Goal: Transaction & Acquisition: Purchase product/service

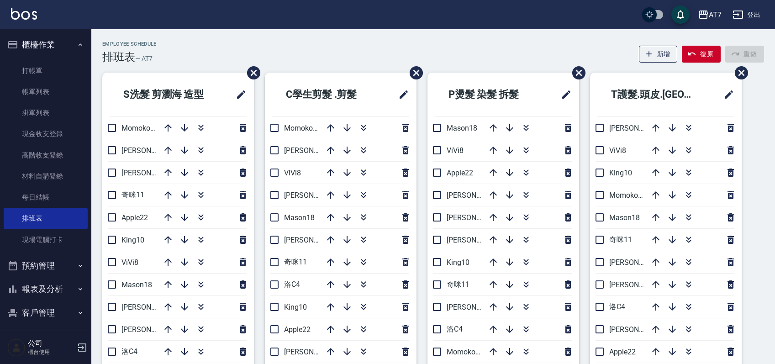
scroll to position [50, 0]
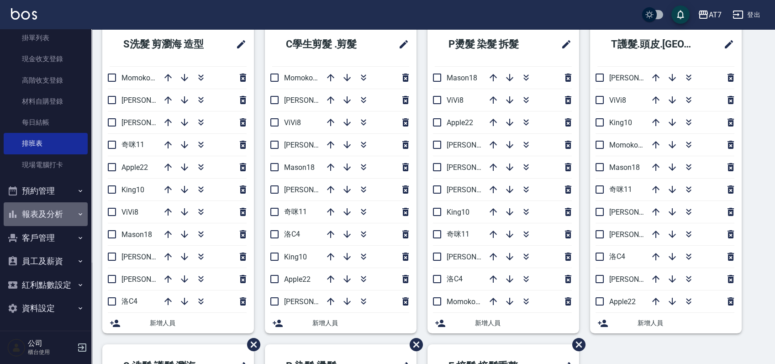
click at [69, 212] on button "報表及分析" at bounding box center [46, 214] width 84 height 24
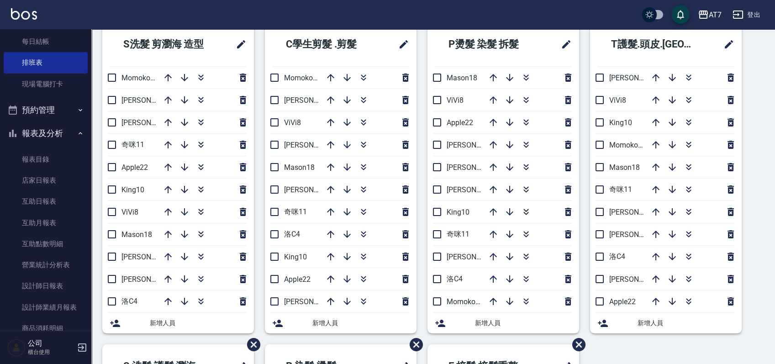
scroll to position [258, 0]
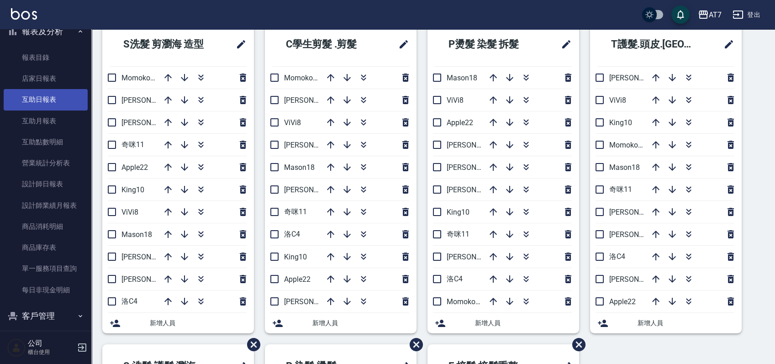
click at [49, 101] on link "互助日報表" at bounding box center [46, 99] width 84 height 21
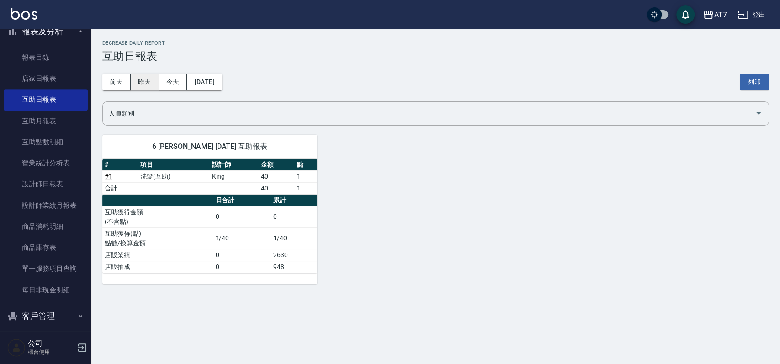
click at [148, 79] on button "昨天" at bounding box center [145, 82] width 28 height 17
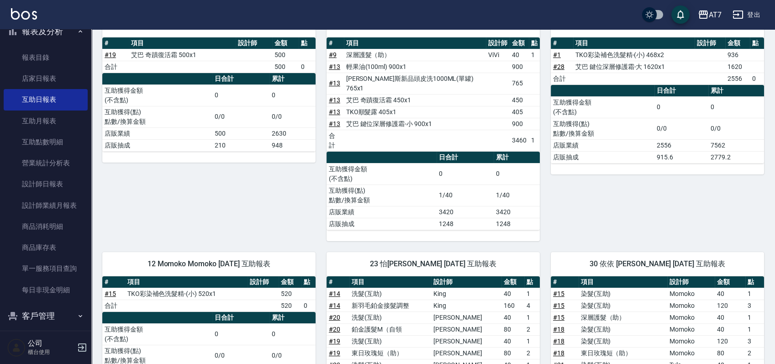
scroll to position [61, 0]
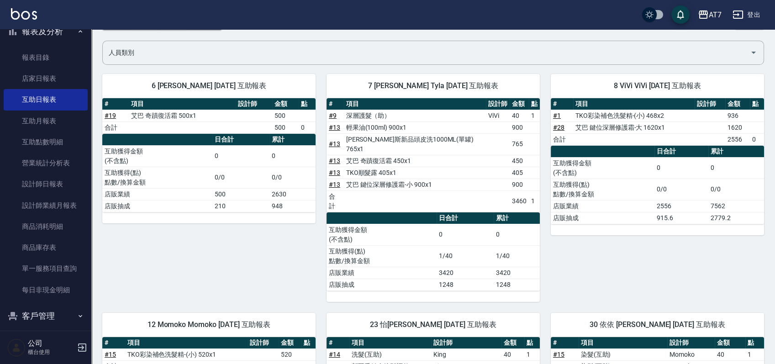
click at [333, 114] on link "# 9" at bounding box center [333, 115] width 8 height 7
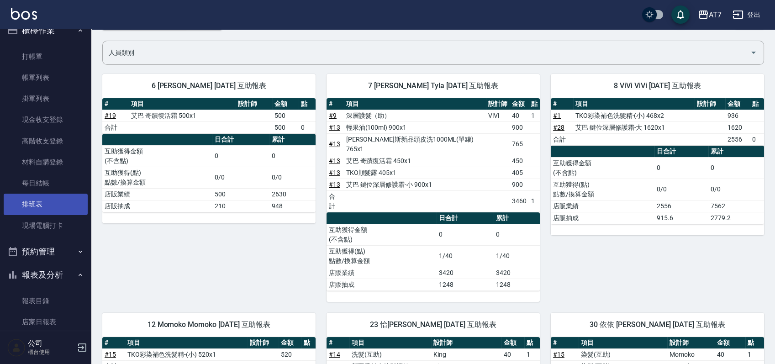
click at [43, 198] on link "排班表" at bounding box center [46, 204] width 84 height 21
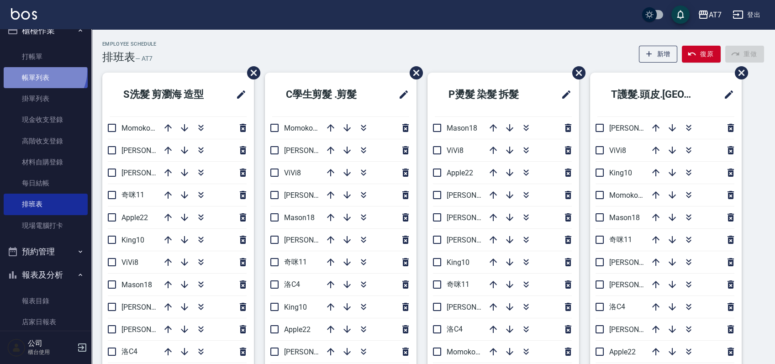
click at [43, 71] on link "帳單列表" at bounding box center [46, 77] width 84 height 21
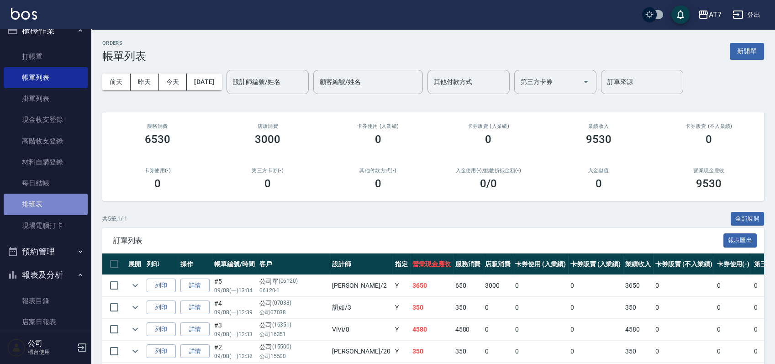
click at [48, 205] on link "排班表" at bounding box center [46, 204] width 84 height 21
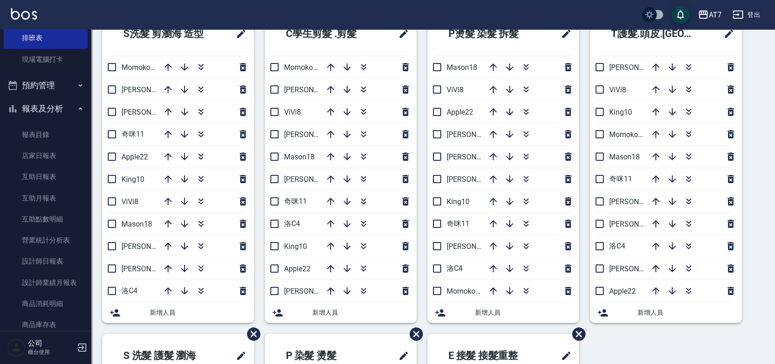
scroll to position [197, 0]
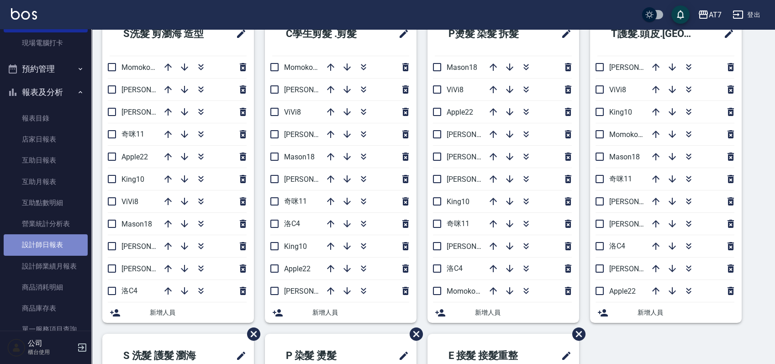
click at [58, 242] on link "設計師日報表" at bounding box center [46, 244] width 84 height 21
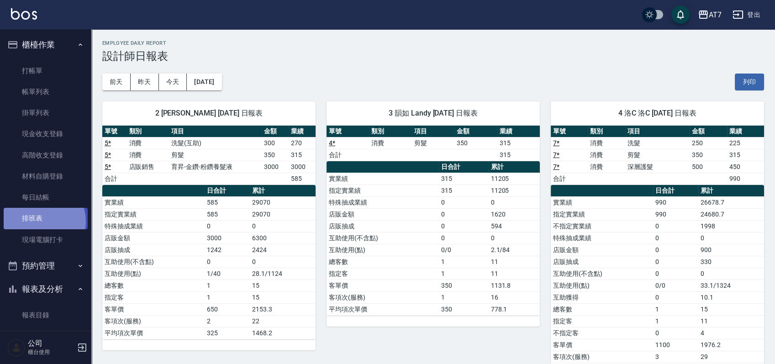
click at [41, 221] on link "排班表" at bounding box center [46, 218] width 84 height 21
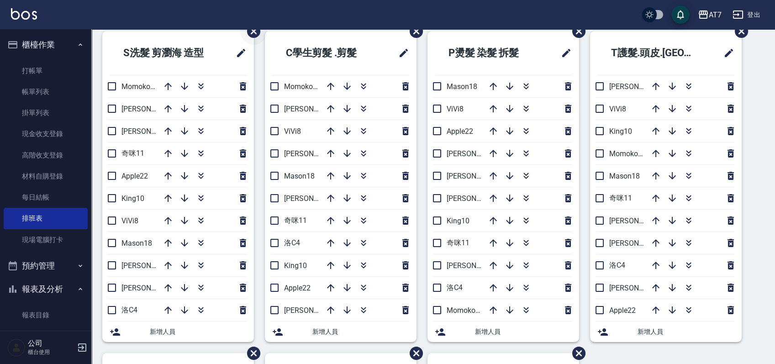
scroll to position [61, 0]
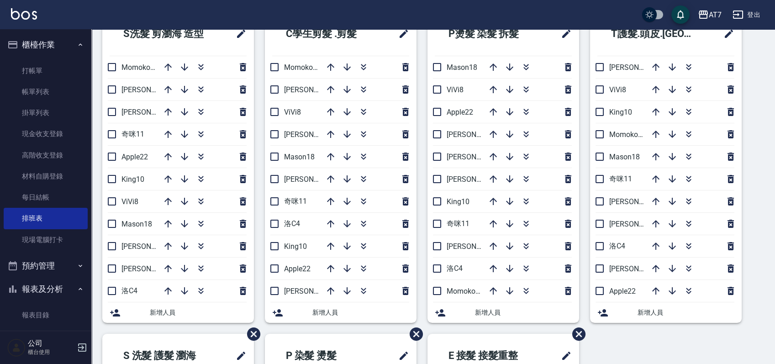
click at [758, 130] on div "S洗髮 剪瀏海 造型 Momoko12 杜莎莎6 伊蕾2 奇咪11 Apple22 King10 ViVi8 Mason18 郭郭9 泰拉7 洛C4 新增人員…" at bounding box center [427, 334] width 673 height 644
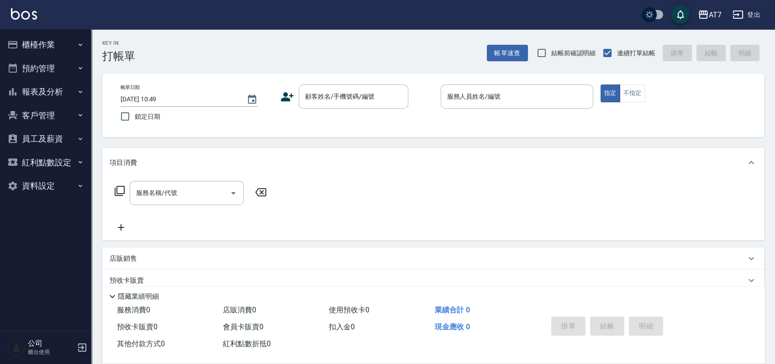
click at [363, 106] on div "顧客姓名/手機號碼/編號" at bounding box center [354, 97] width 110 height 24
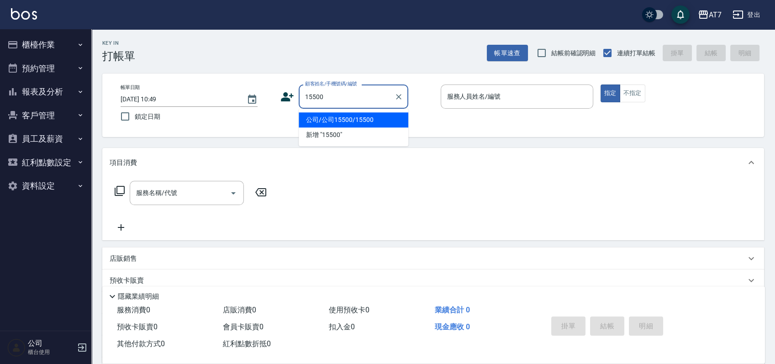
type input "公司/公司15500/15500"
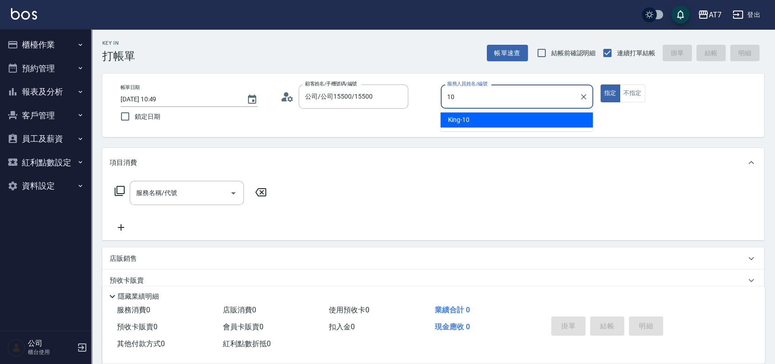
type input "King-10"
type button "true"
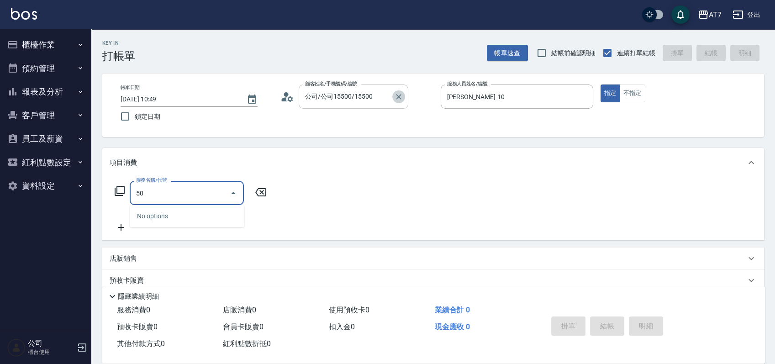
drag, startPoint x: 398, startPoint y: 93, endPoint x: 369, endPoint y: 103, distance: 29.9
click at [398, 93] on icon "Clear" at bounding box center [398, 96] width 9 height 9
type input "50"
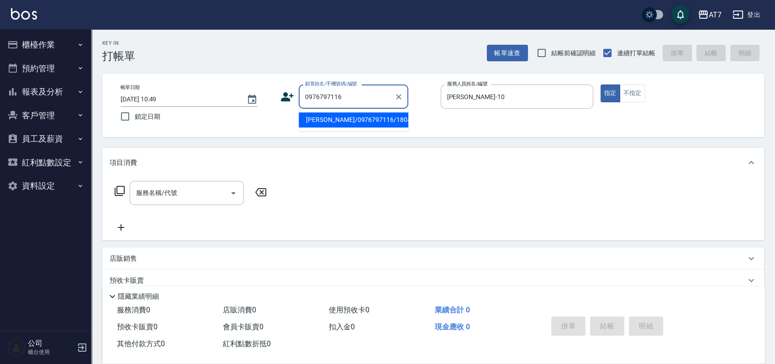
type input "李為濂/0976797116/18046"
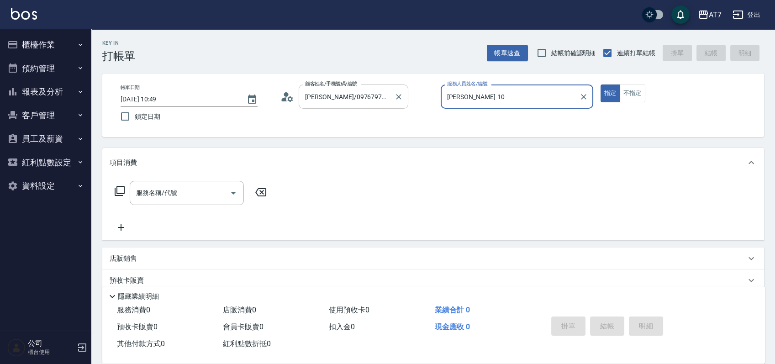
click at [601, 85] on button "指定" at bounding box center [611, 94] width 20 height 18
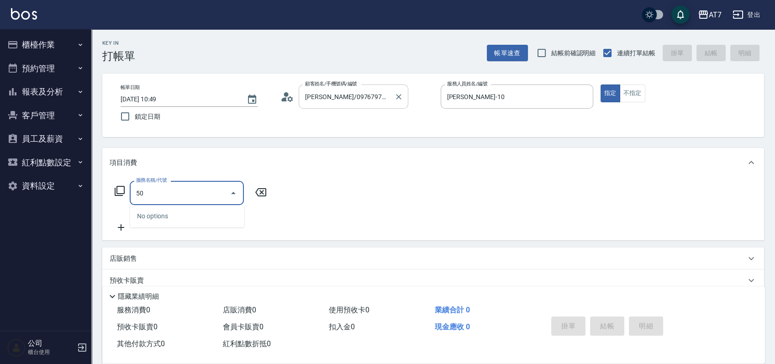
type input "501"
type input "30"
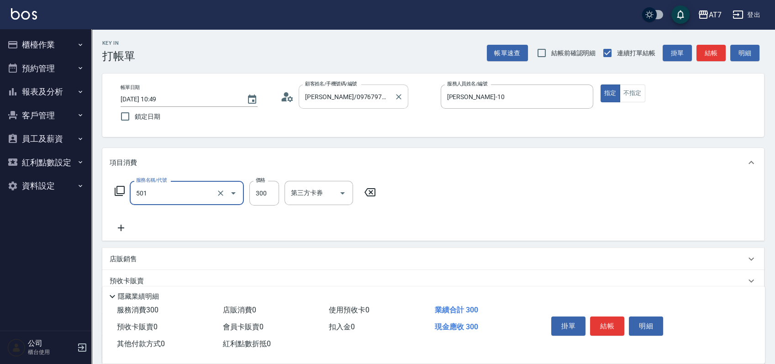
type input "洗髮(互助)(501)"
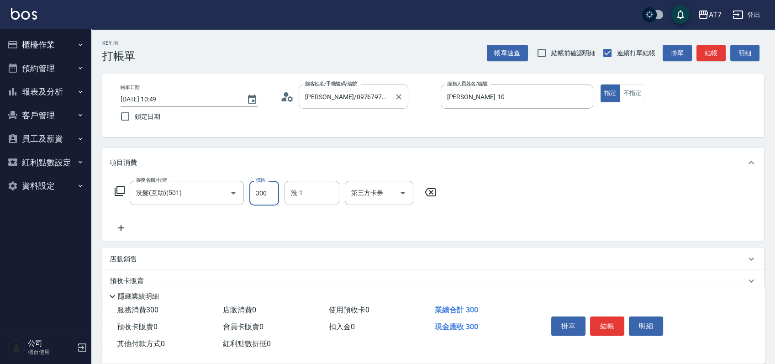
type input "0"
type input "25"
type input "20"
type input "250"
type input "杜莎莎-6"
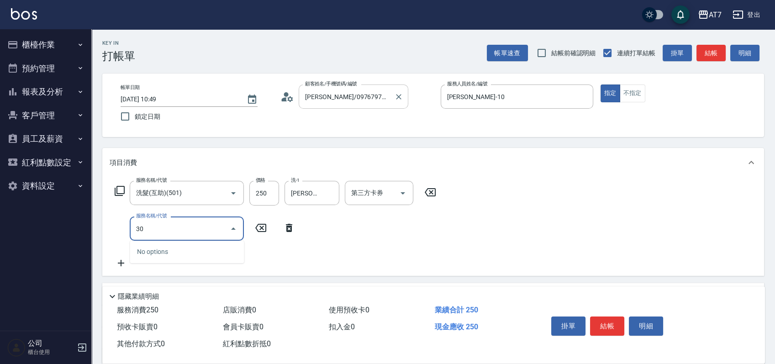
type input "302"
type input "60"
type input "剪髮(302)"
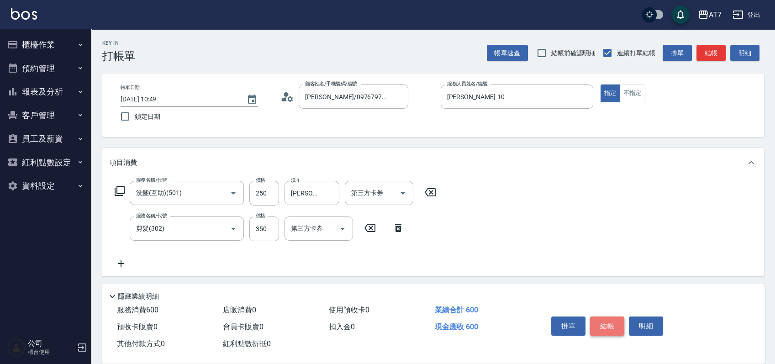
click at [615, 327] on button "結帳" at bounding box center [607, 326] width 34 height 19
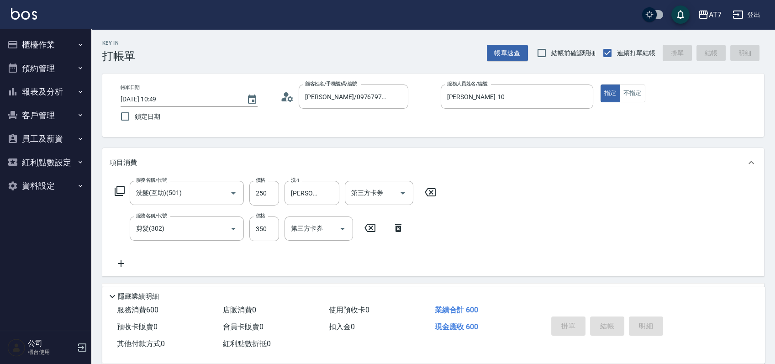
type input "2025/09/08 12:32"
type input "0"
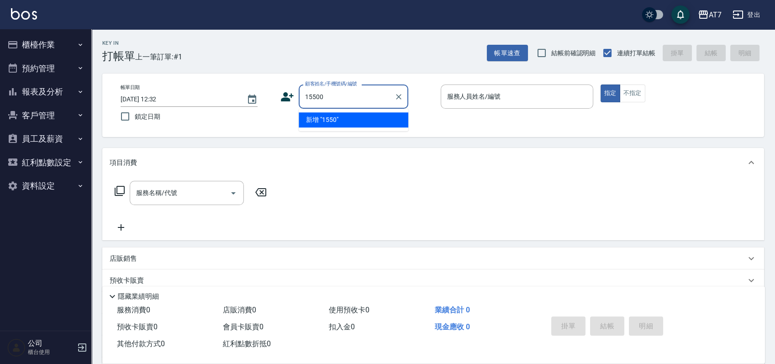
type input "15500"
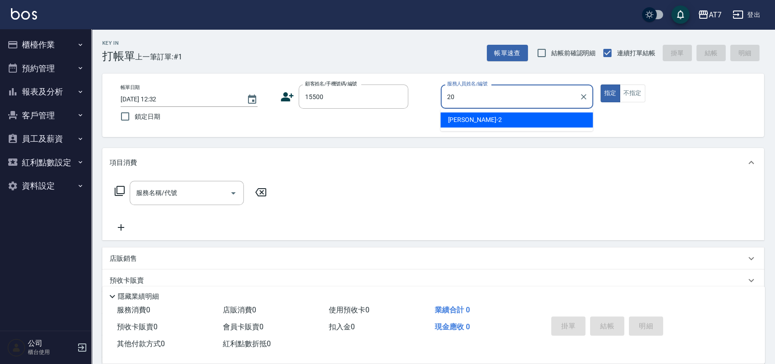
type input "妮可-20"
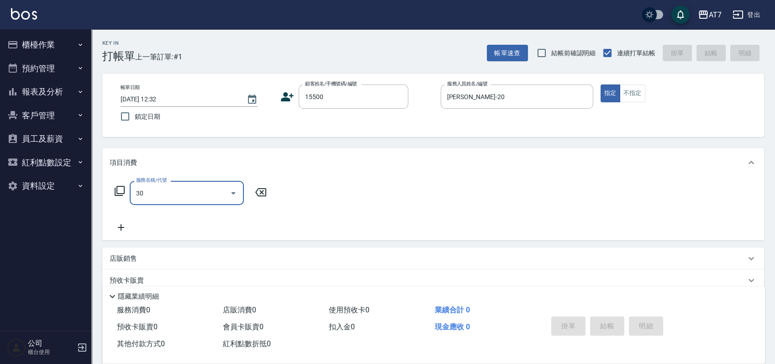
type input "302"
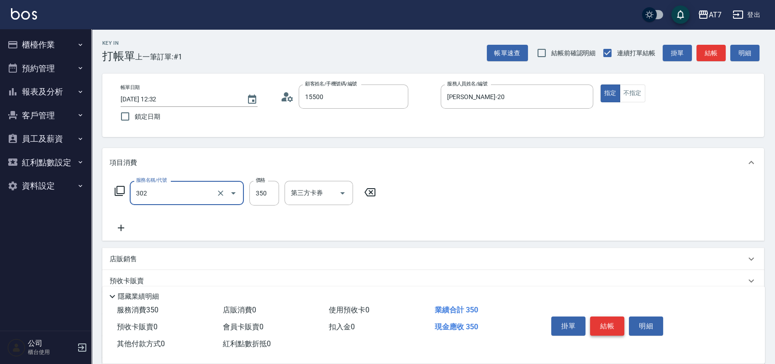
type input "公司/公司15500/15500"
type input "30"
type input "剪髮(302)"
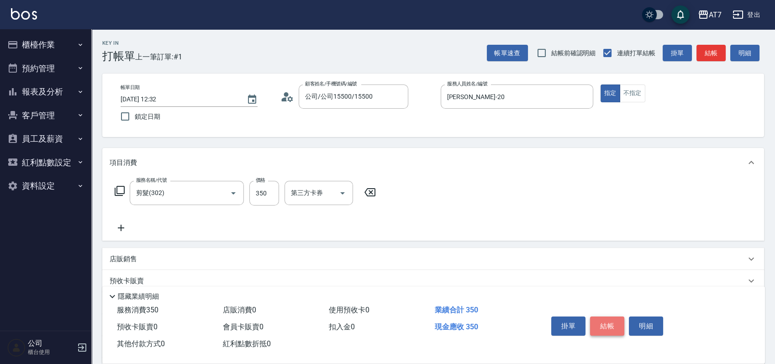
click at [615, 327] on button "結帳" at bounding box center [607, 326] width 34 height 19
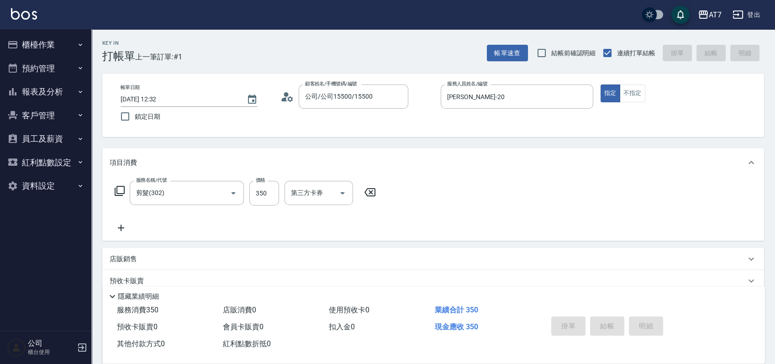
type input "2025/09/08 12:33"
type input "0"
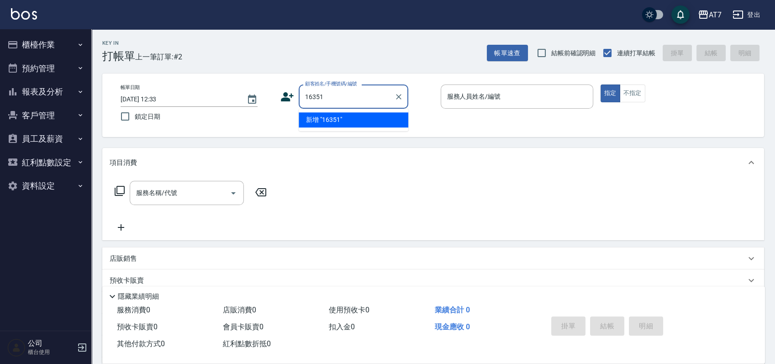
type input "16351"
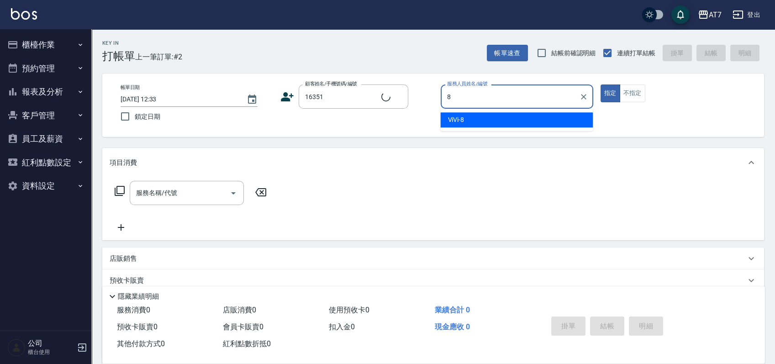
type input "ViVi-8"
type input "公司/公司16351/16351"
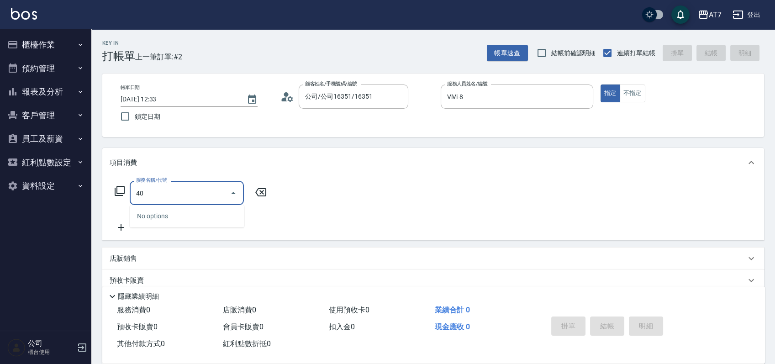
type input "401"
type input "150"
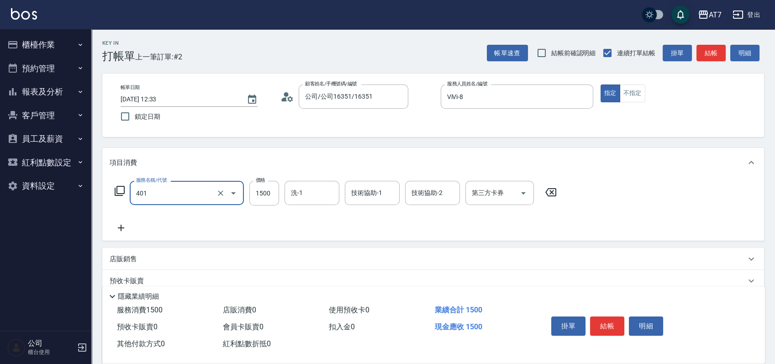
type input "染髮(互助)(401)"
type input "2"
type input "0"
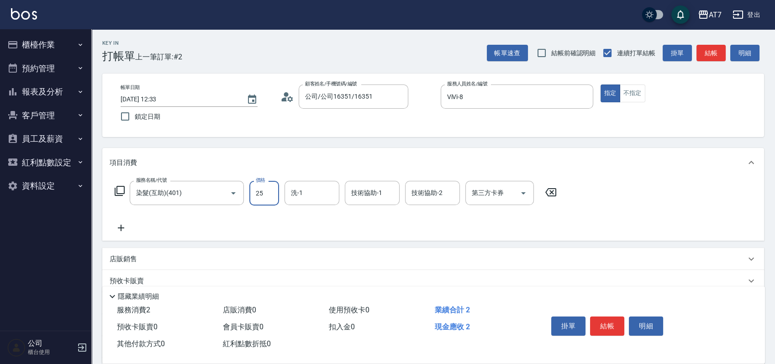
type input "258"
type input "250"
type input "2580"
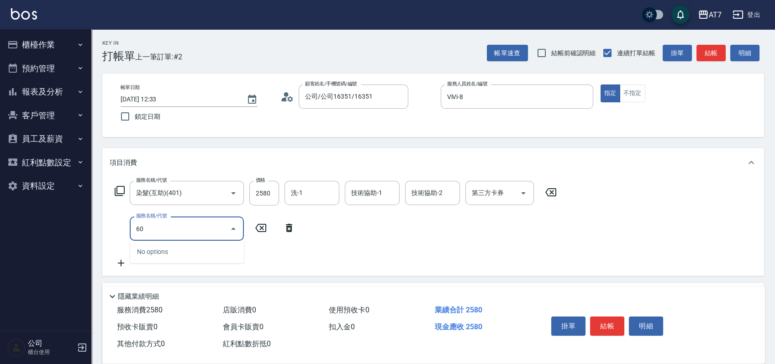
type input "608"
type input "450"
type input "鉑金護髮S（自領(608)"
click at [609, 326] on button "結帳" at bounding box center [607, 326] width 34 height 19
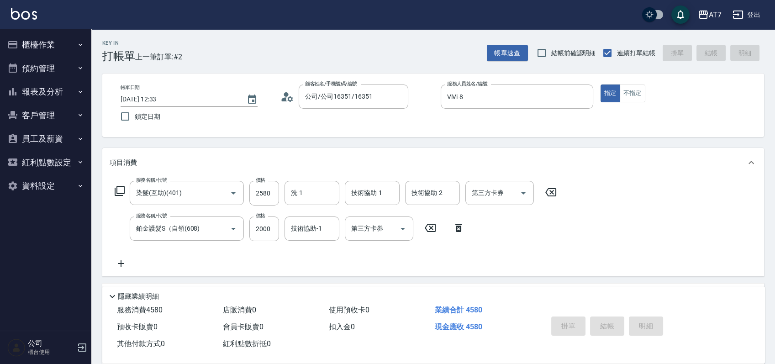
type input "2025/09/08 12:39"
type input "0"
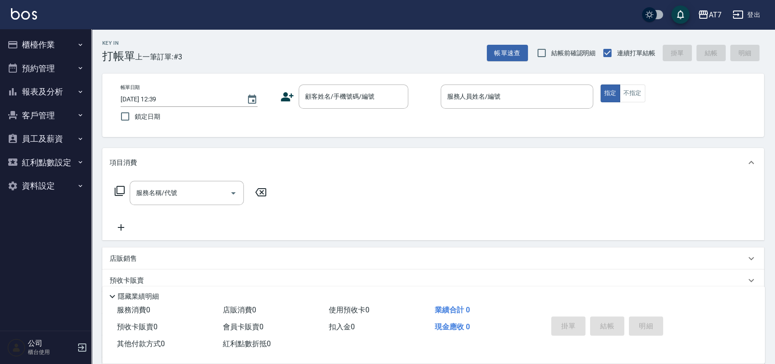
click at [424, 124] on div "帳單日期 2025/09/08 12:39 鎖定日期 顧客姓名/手機號碼/編號 顧客姓名/手機號碼/編號 服務人員姓名/編號 服務人員姓名/編號 指定 不指定" at bounding box center [433, 106] width 640 height 42
click at [375, 104] on input "顧客姓名/手機號碼/編號" at bounding box center [347, 97] width 88 height 16
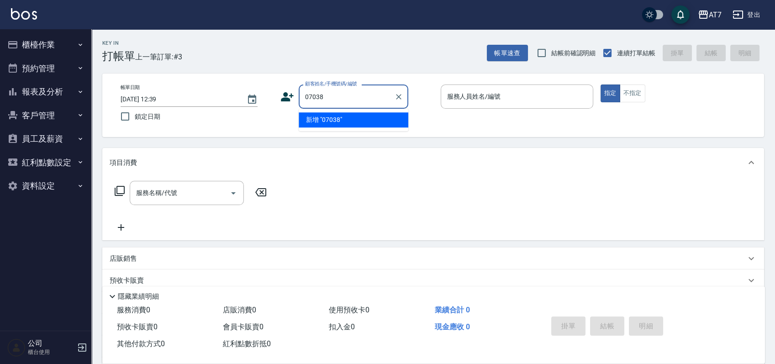
type input "07038"
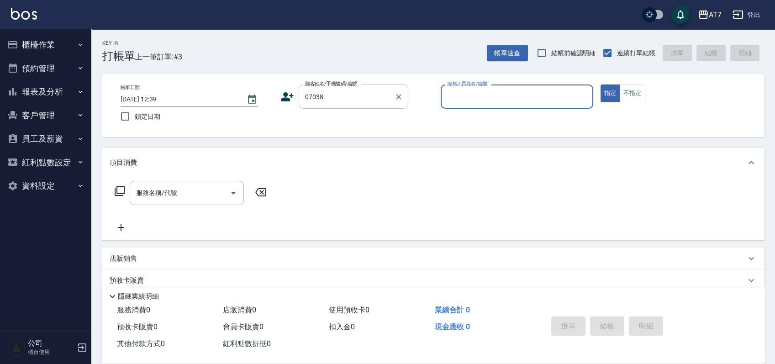
type input "3"
type input "公司/公司07038/07038"
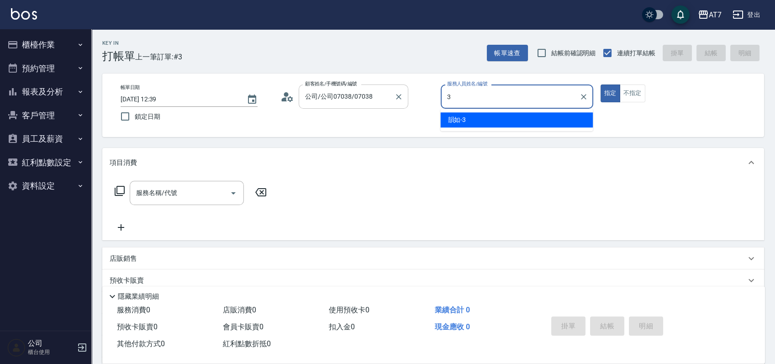
type input "韻如-3"
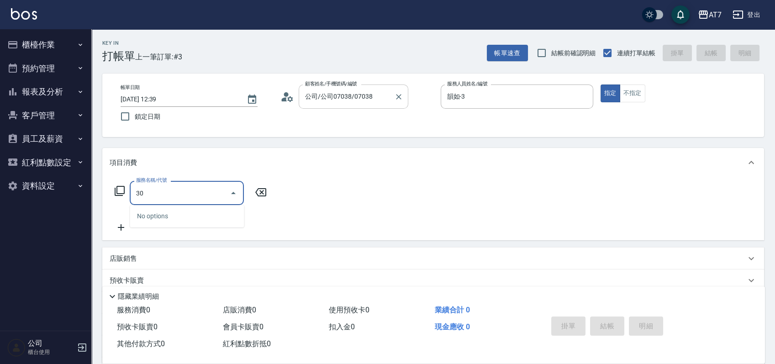
type input "302"
type input "30"
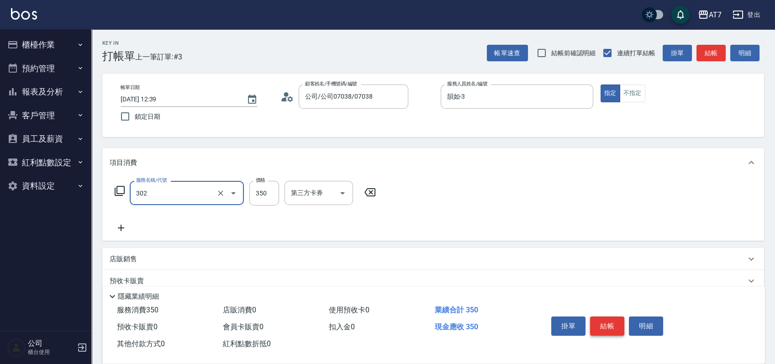
type input "剪髮(302)"
click at [605, 332] on button "結帳" at bounding box center [607, 326] width 34 height 19
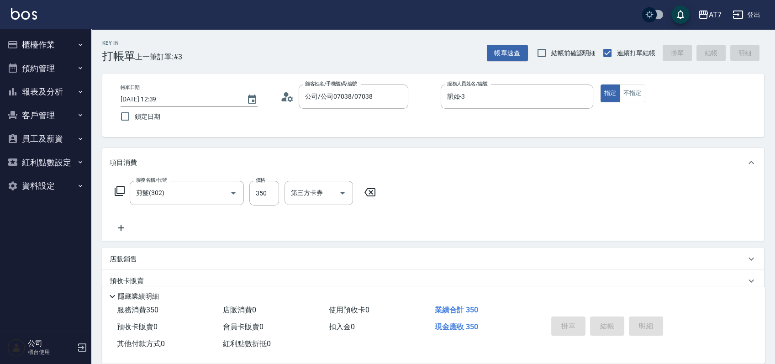
type input "2025/09/08 13:04"
type input "0"
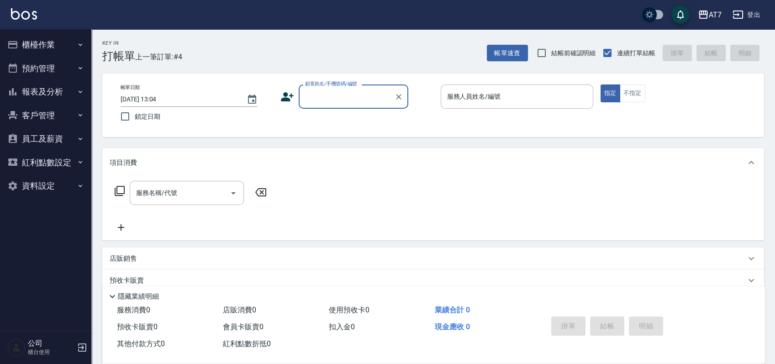
click at [334, 98] on input "顧客姓名/手機號碼/編號" at bounding box center [347, 97] width 88 height 16
type input "06120"
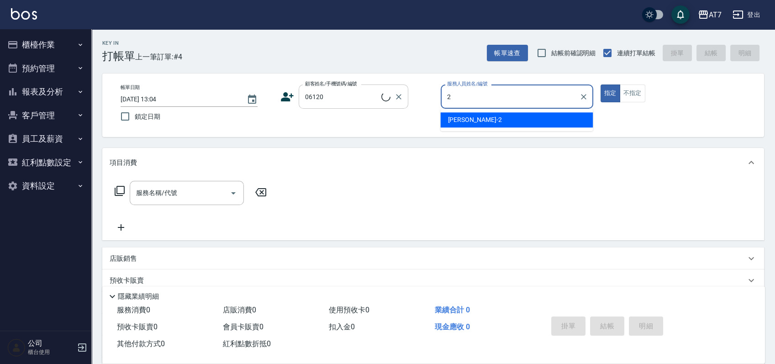
type input "2"
type input "公司單/06120-1/06120"
type input "伊蕾-2"
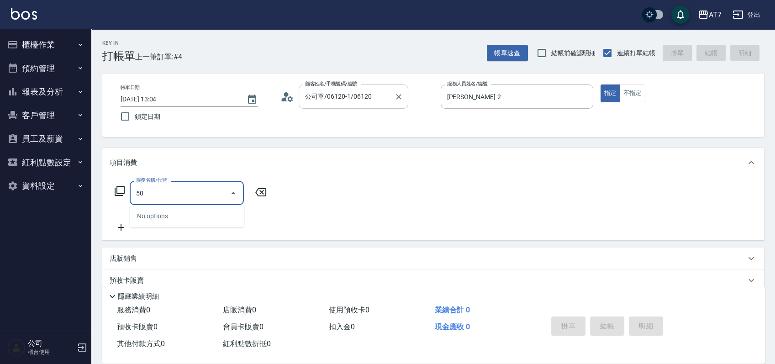
type input "501"
type input "30"
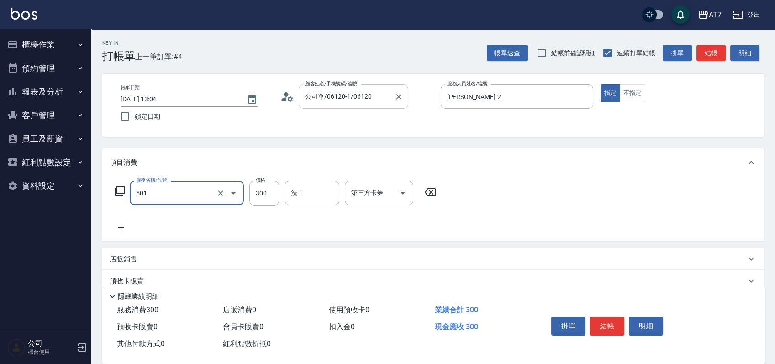
type input "洗髮(互助)(501)"
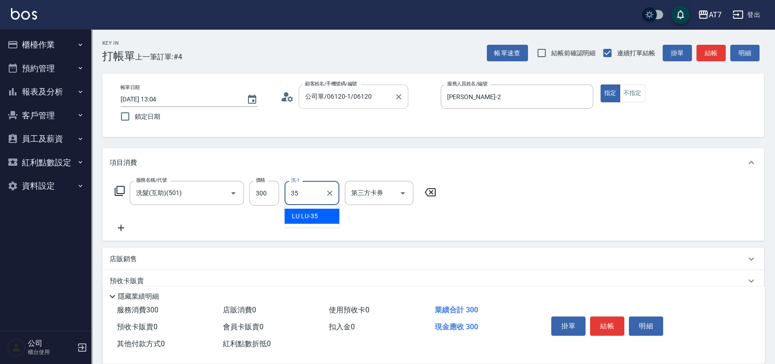
type input "LU LU-35"
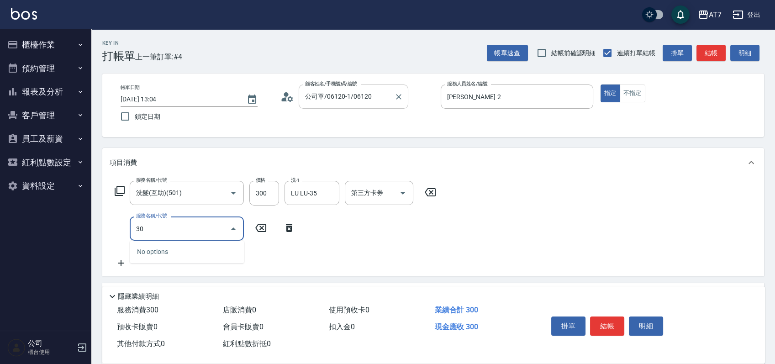
type input "302"
type input "60"
type input "剪髮(302)"
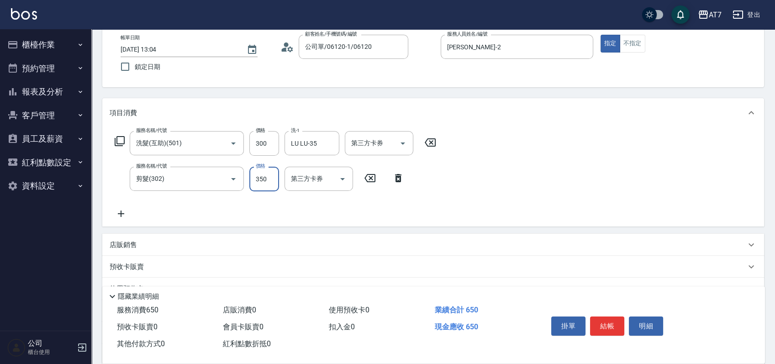
scroll to position [122, 0]
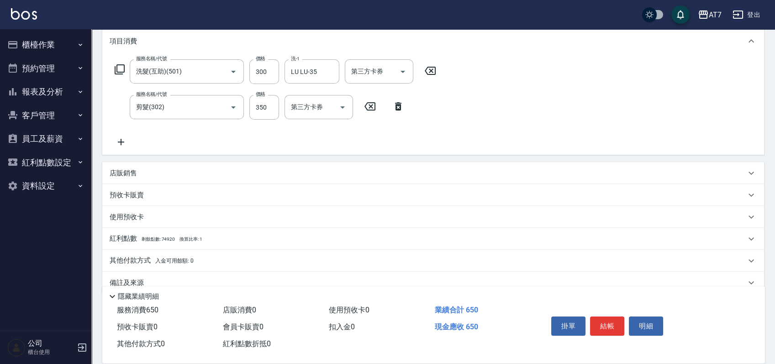
click at [533, 172] on div "店販銷售" at bounding box center [428, 174] width 636 height 10
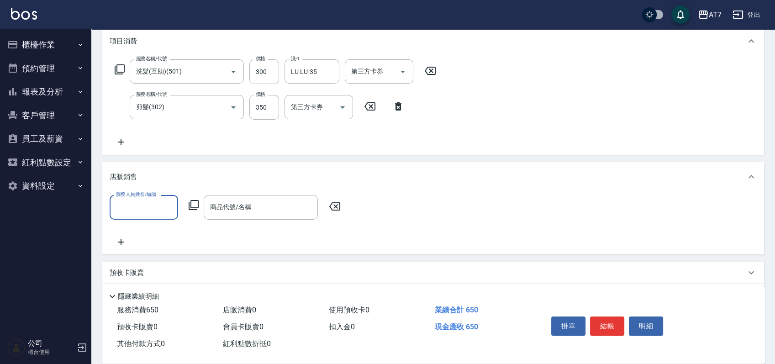
scroll to position [0, 0]
type input "伊蕾-2"
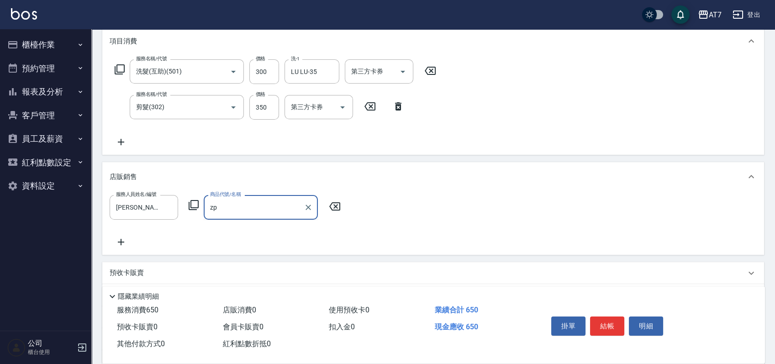
type input "z"
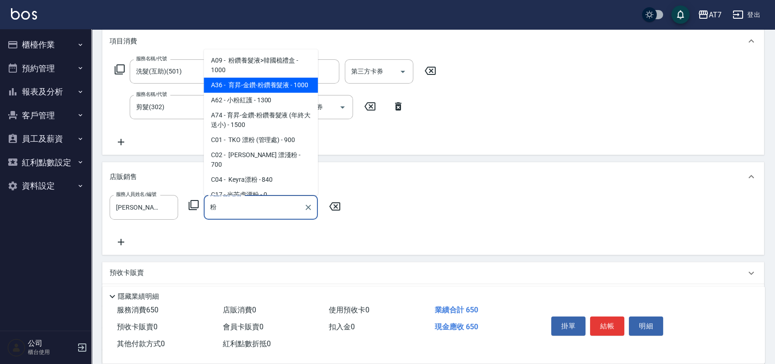
type input "育昇-金鑽-粉鑽養髮液"
type input "160"
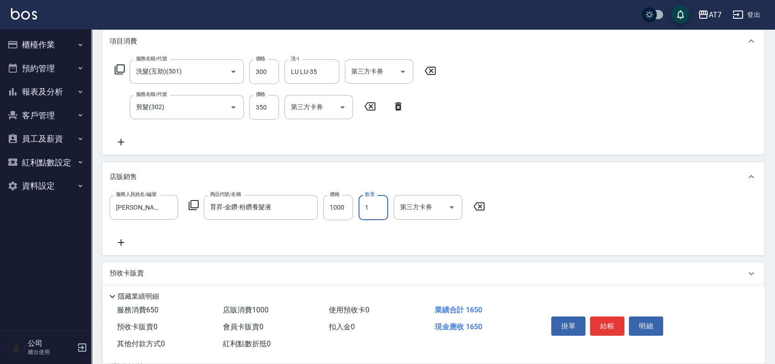
type input "3"
type input "360"
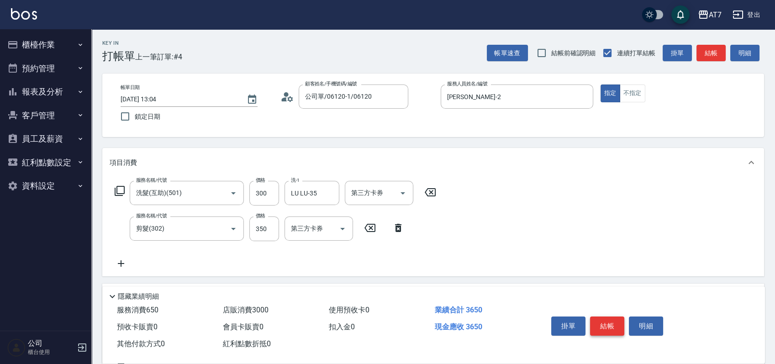
type input "3"
click at [609, 330] on button "結帳" at bounding box center [607, 326] width 34 height 19
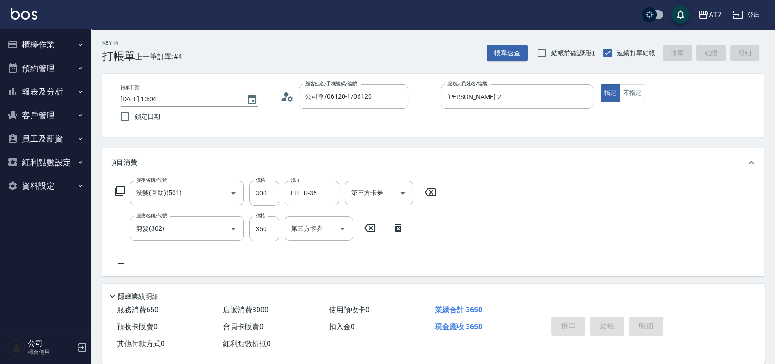
type input "2025/09/08 13:21"
type input "0"
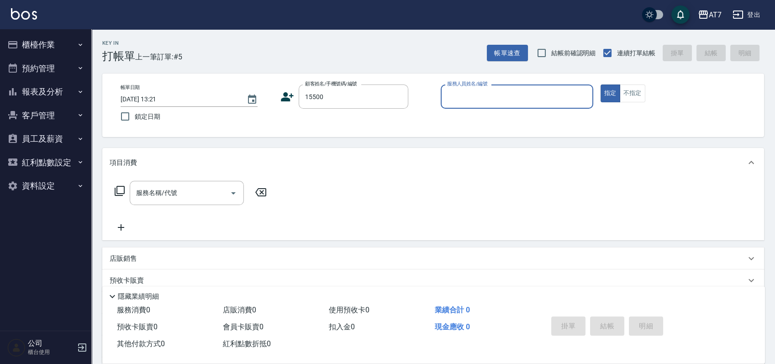
type input "公司/公司15500/15500"
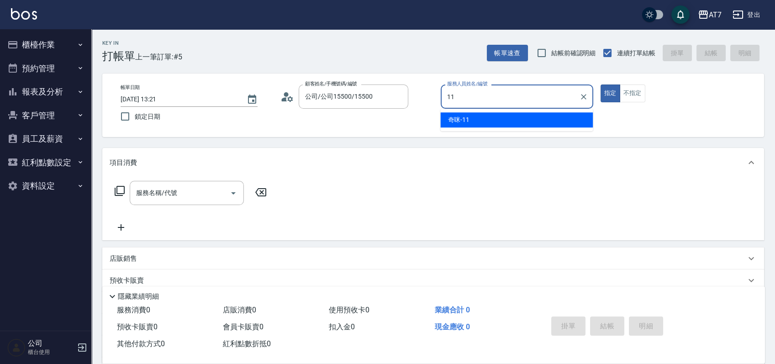
type input "奇咪-11"
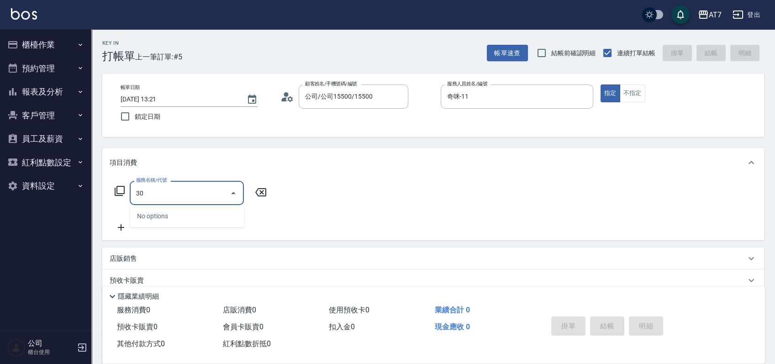
type input "302"
type input "30"
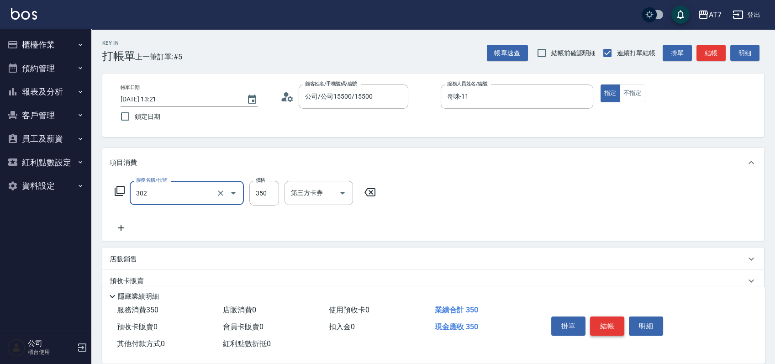
type input "剪髮(302)"
click at [600, 320] on button "結帳" at bounding box center [607, 326] width 34 height 19
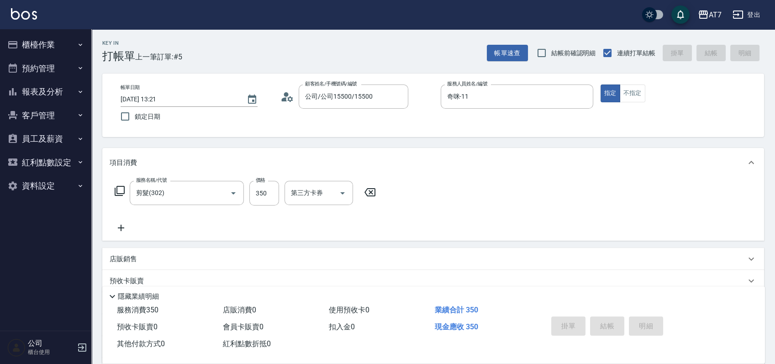
type input "2025/09/08 13:22"
type input "0"
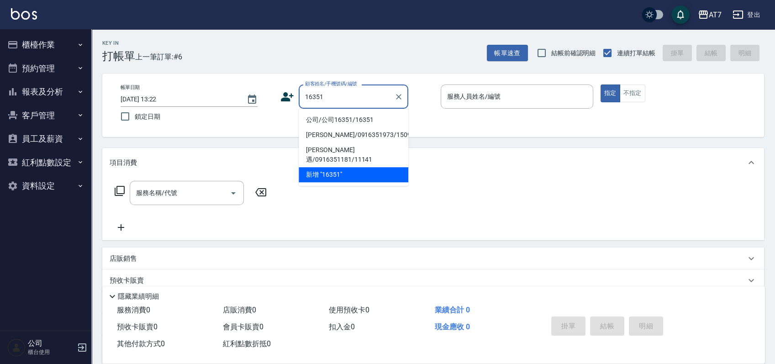
type input "公司/公司16351/16351"
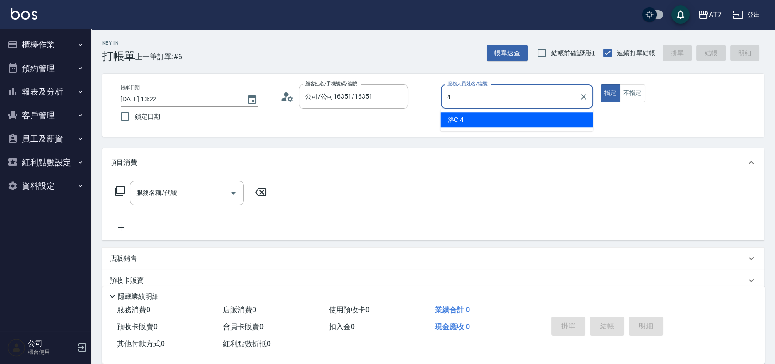
type input "洛C-4"
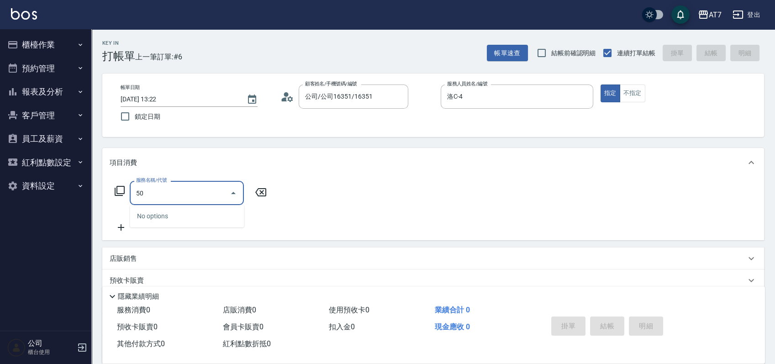
type input "500"
type input "30"
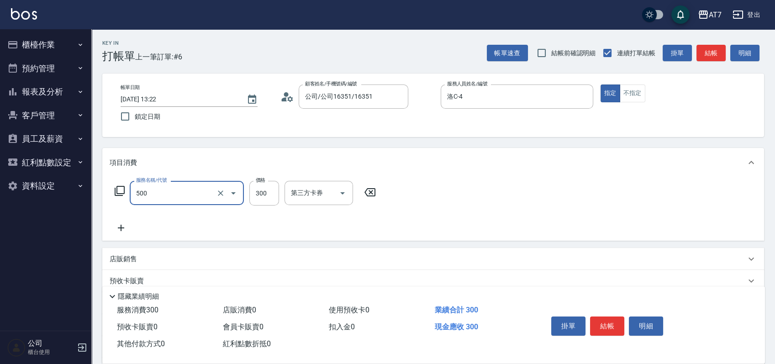
type input "洗髮(500)"
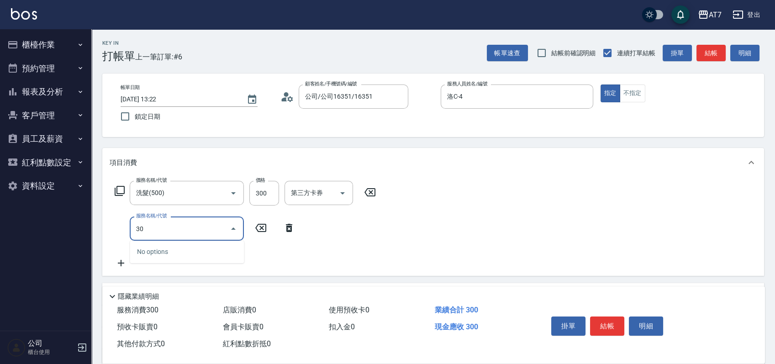
type input "302"
type input "60"
type input "剪髮(302)"
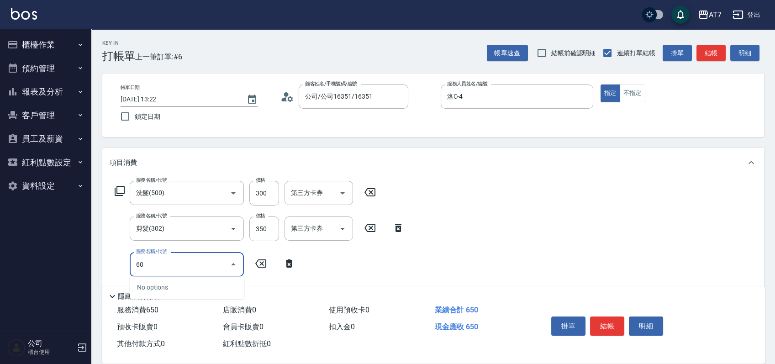
type input "600"
type input "120"
type input "深層護髮(600)"
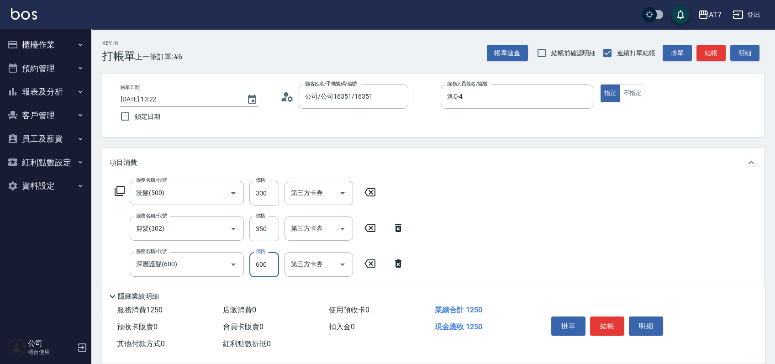
type input "5"
type input "60"
type input "50"
type input "70"
type input "500"
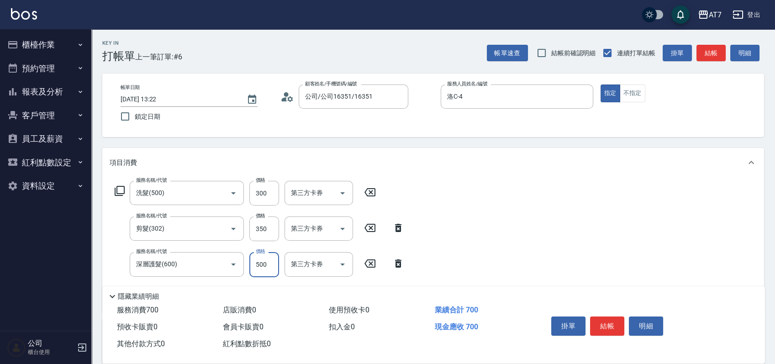
type input "110"
type input "500"
click at [589, 222] on div "服務名稱/代號 洗髮(500) 服務名稱/代號 價格 300 價格 第三方卡券 第三方卡券 服務名稱/代號 剪髮(302) 服務名稱/代號 價格 350 價格…" at bounding box center [433, 244] width 662 height 135
click at [265, 195] on input "300" at bounding box center [264, 193] width 30 height 25
type input "2"
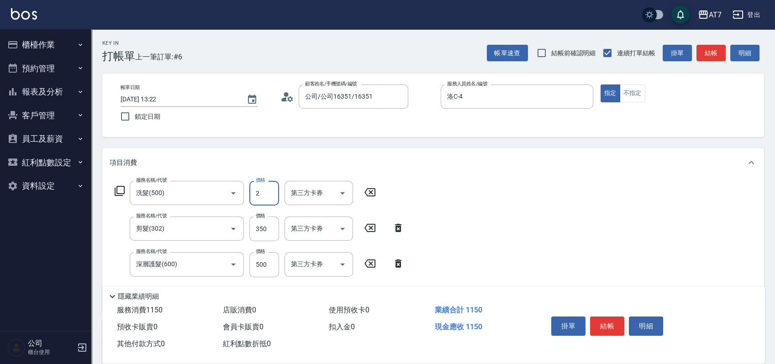
type input "80"
type input "250"
type input "110"
type input "250"
click at [470, 217] on div "服務名稱/代號 洗髮(500) 服務名稱/代號 價格 250 價格 第三方卡券 第三方卡券 服務名稱/代號 剪髮(302) 服務名稱/代號 價格 350 價格…" at bounding box center [433, 244] width 662 height 135
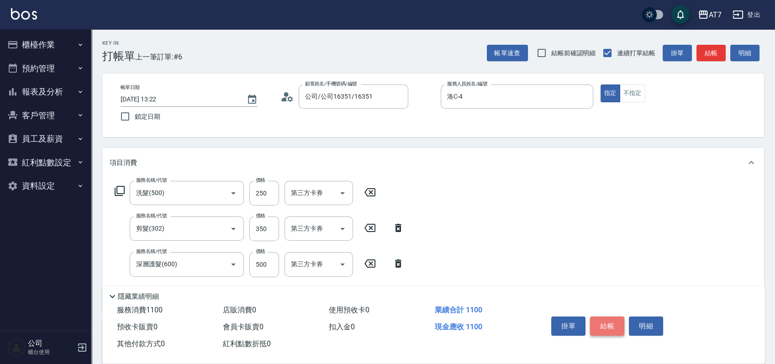
click at [617, 325] on button "結帳" at bounding box center [607, 326] width 34 height 19
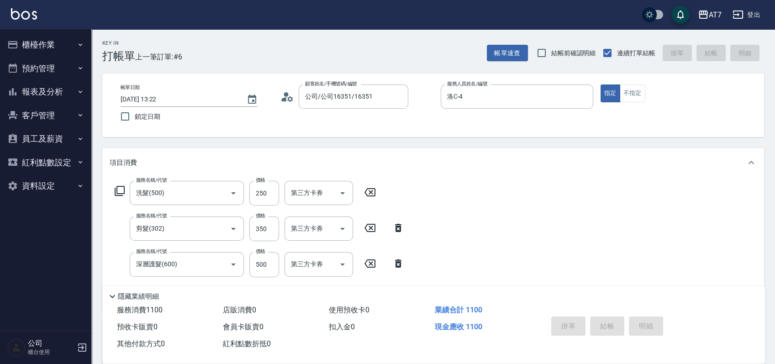
type input "2025/09/08 13:24"
type input "0"
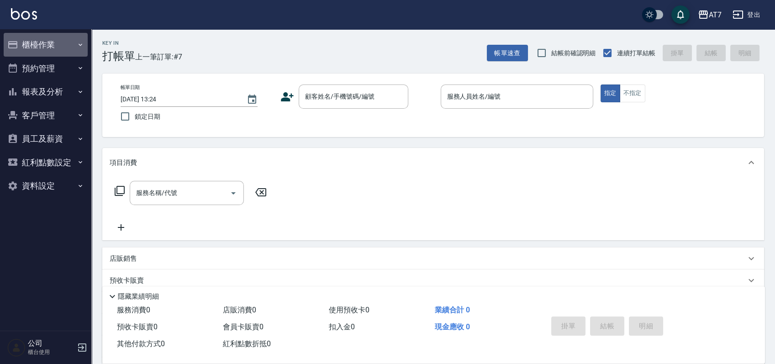
click at [62, 50] on button "櫃檯作業" at bounding box center [46, 45] width 84 height 24
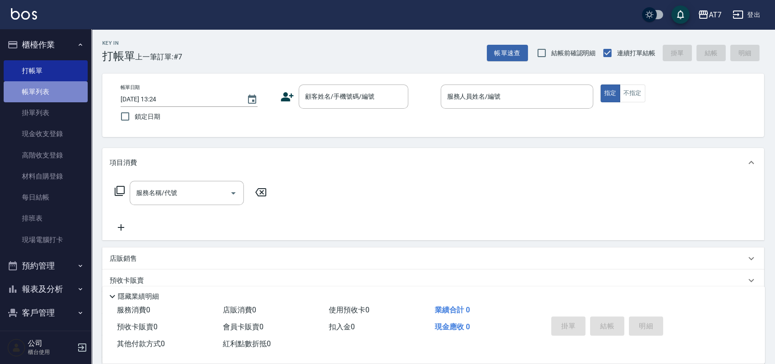
click at [56, 95] on link "帳單列表" at bounding box center [46, 91] width 84 height 21
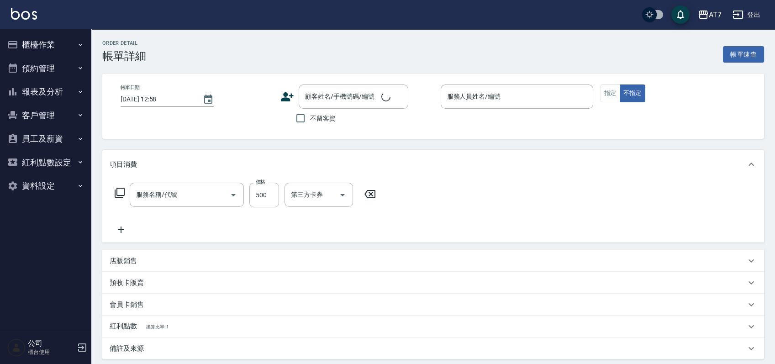
type input "[DATE] 12:29"
type input "ViVi-8"
type input "50"
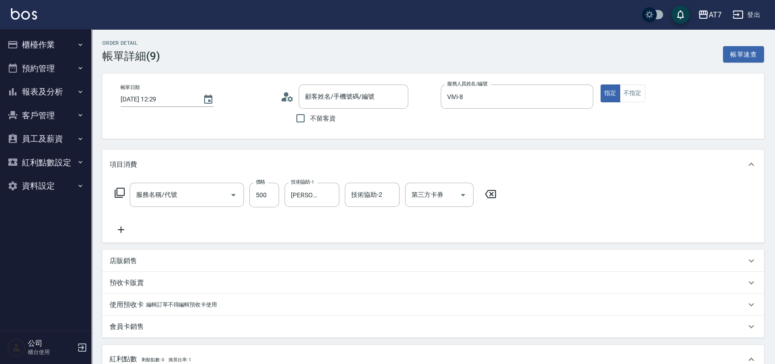
type input "公司/公司07038/07038"
type input "深層護髮（助）(601)"
click at [56, 92] on button "報表及分析" at bounding box center [46, 92] width 84 height 24
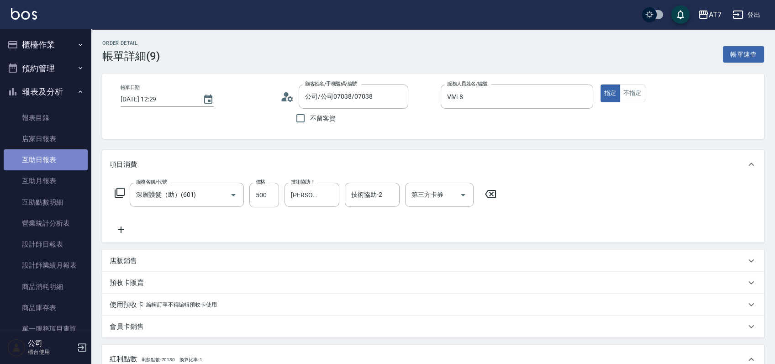
click at [49, 159] on link "互助日報表" at bounding box center [46, 159] width 84 height 21
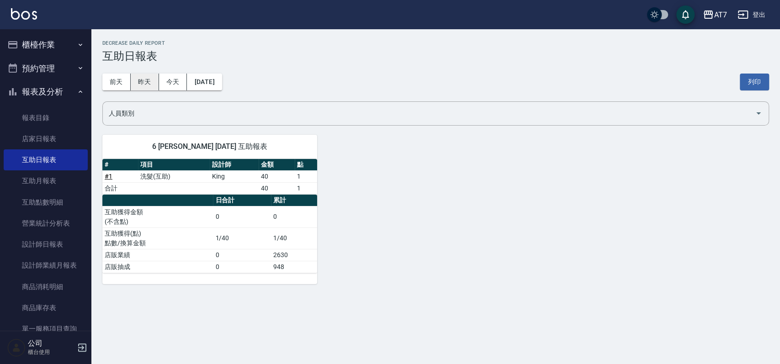
click at [145, 82] on button "昨天" at bounding box center [145, 82] width 28 height 17
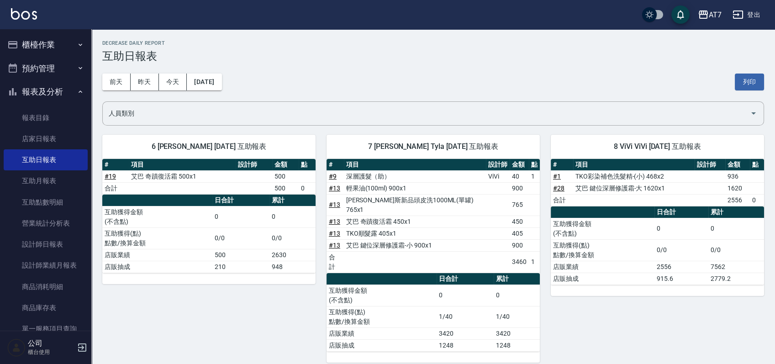
scroll to position [61, 0]
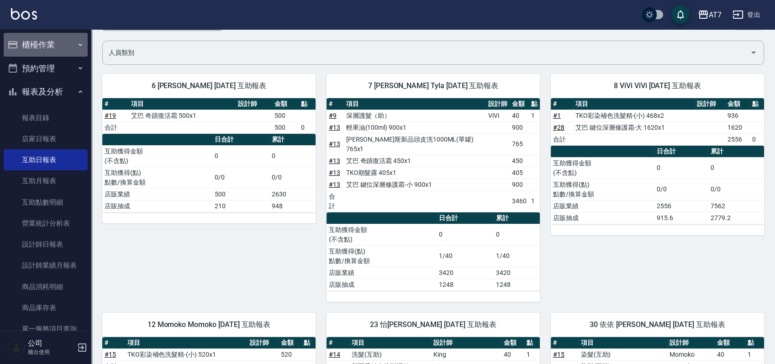
click at [53, 42] on button "櫃檯作業" at bounding box center [46, 45] width 84 height 24
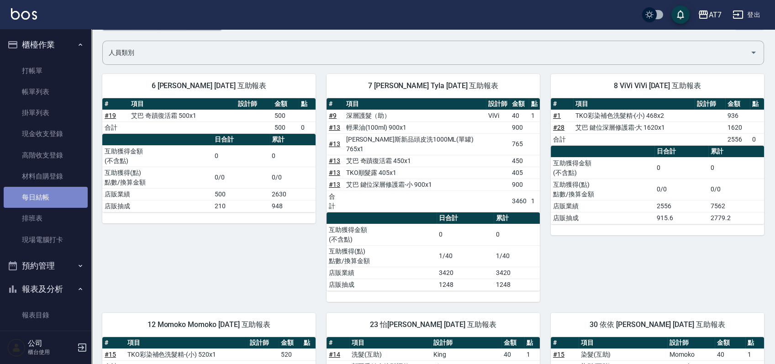
click at [54, 199] on link "每日結帳" at bounding box center [46, 197] width 84 height 21
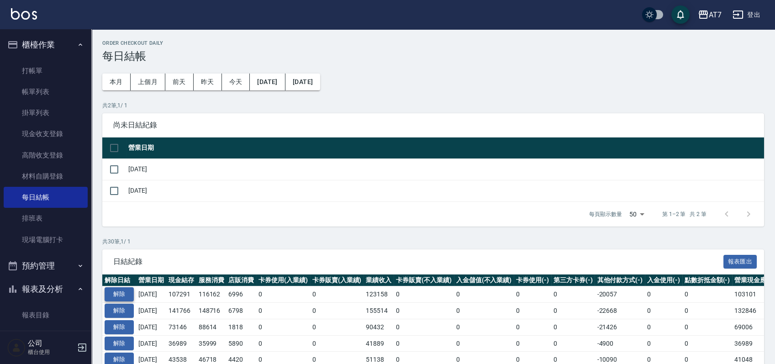
click at [123, 296] on button "解除" at bounding box center [119, 294] width 29 height 14
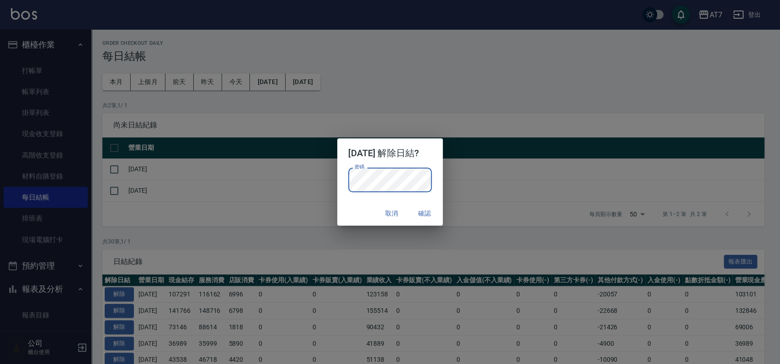
click at [352, 207] on div "取消 確認" at bounding box center [390, 213] width 106 height 24
click at [430, 214] on button "確認" at bounding box center [424, 213] width 29 height 17
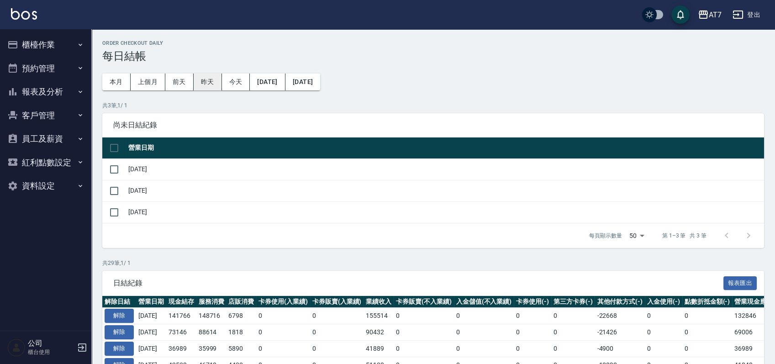
click at [210, 85] on button "昨天" at bounding box center [208, 82] width 28 height 17
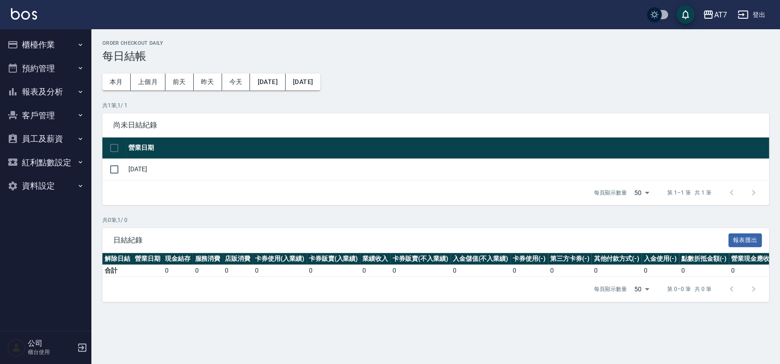
click at [56, 41] on button "櫃檯作業" at bounding box center [46, 45] width 84 height 24
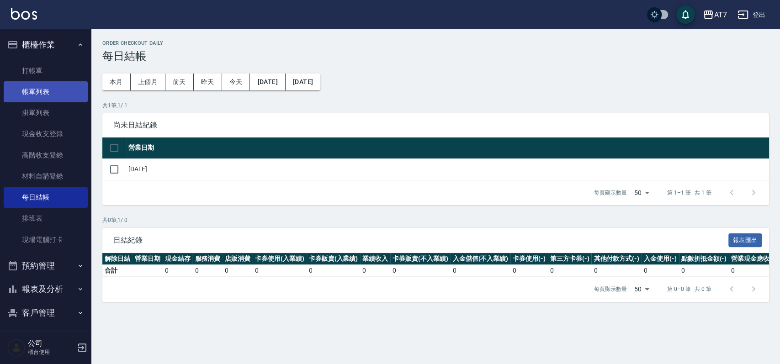
click at [58, 94] on link "帳單列表" at bounding box center [46, 91] width 84 height 21
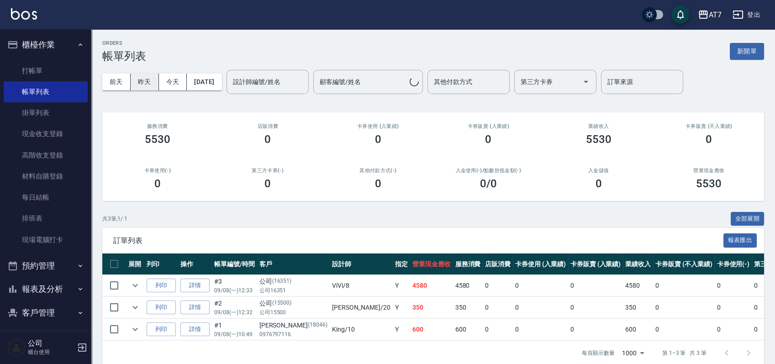
click at [149, 83] on button "昨天" at bounding box center [145, 82] width 28 height 17
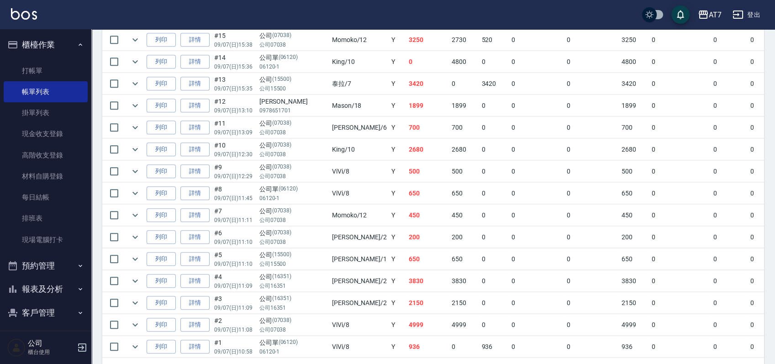
scroll to position [938, 0]
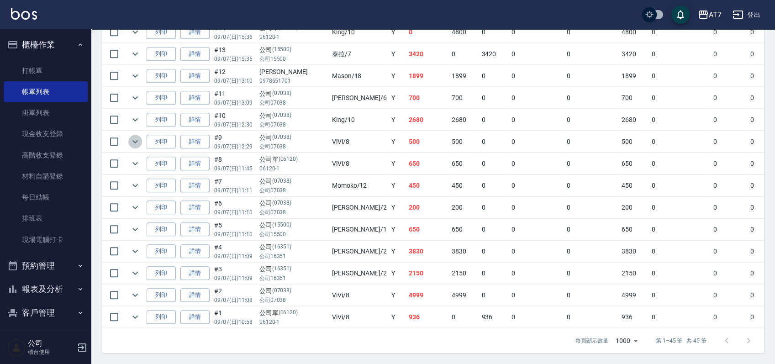
click at [137, 136] on icon "expand row" at bounding box center [135, 141] width 11 height 11
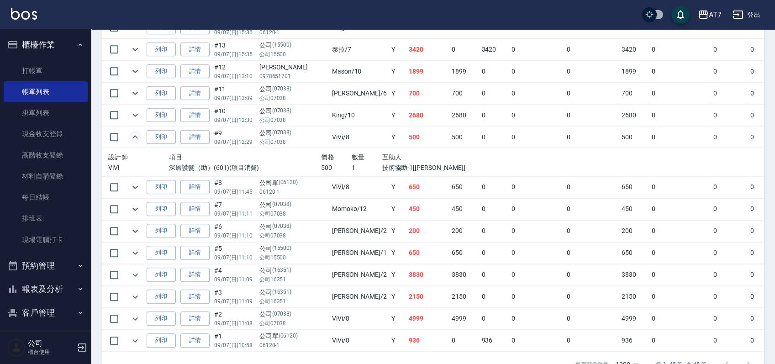
click at [137, 136] on icon "expand row" at bounding box center [135, 137] width 11 height 11
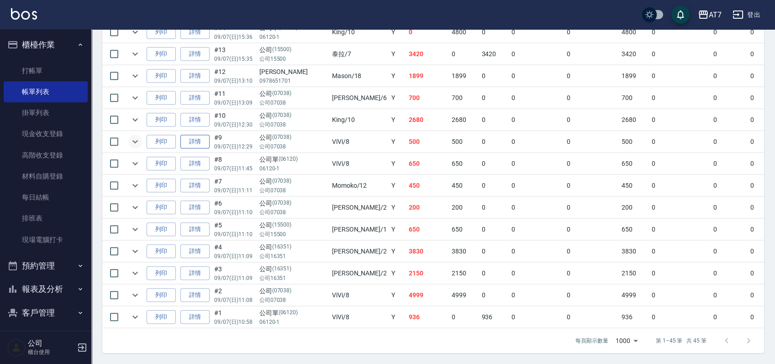
click at [201, 135] on link "詳情" at bounding box center [194, 142] width 29 height 14
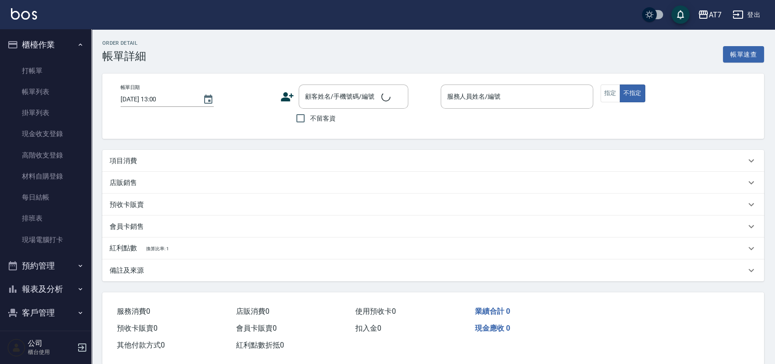
type input "[DATE] 12:29"
type input "ViVi-8"
type input "50"
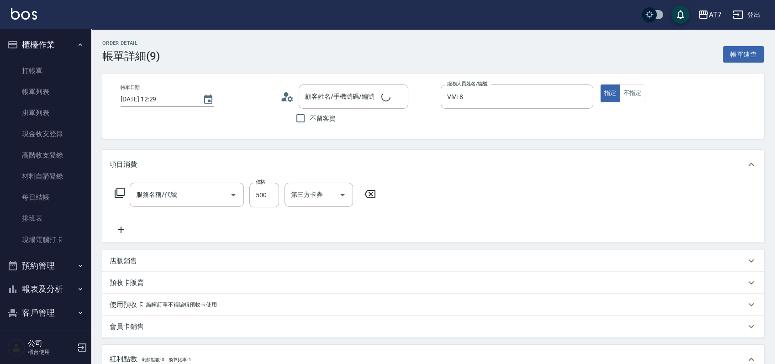
type input "公司/公司07038/07038"
type input "深層護髮（助）(601)"
click at [329, 193] on icon "Clear" at bounding box center [329, 194] width 5 height 5
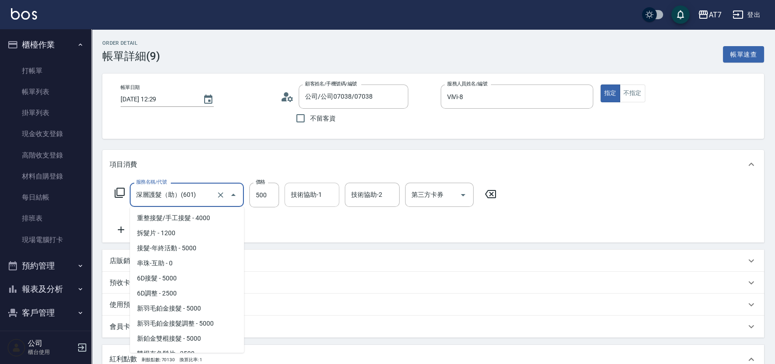
click at [196, 192] on input "深層護髮（助）(601)" at bounding box center [174, 195] width 80 height 16
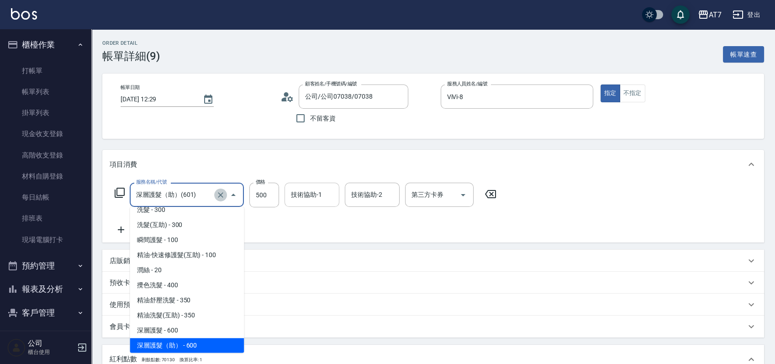
click at [219, 196] on icon "Clear" at bounding box center [220, 194] width 5 height 5
type input "0"
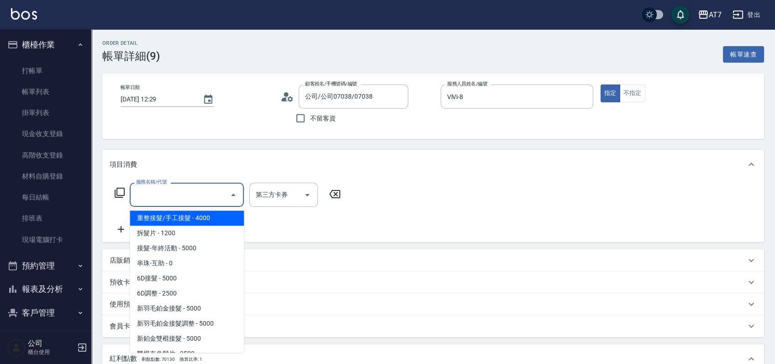
type input "0"
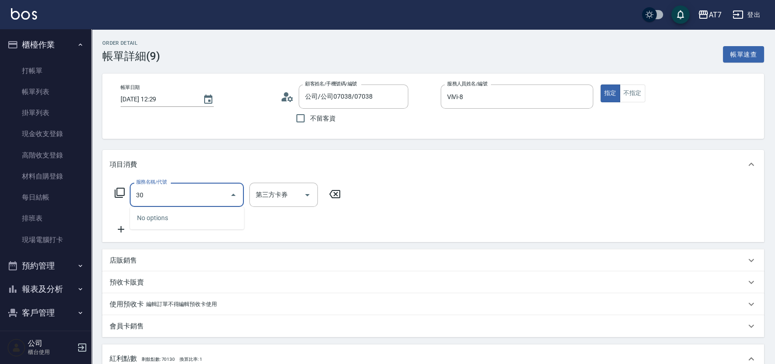
type input "305"
type input "50"
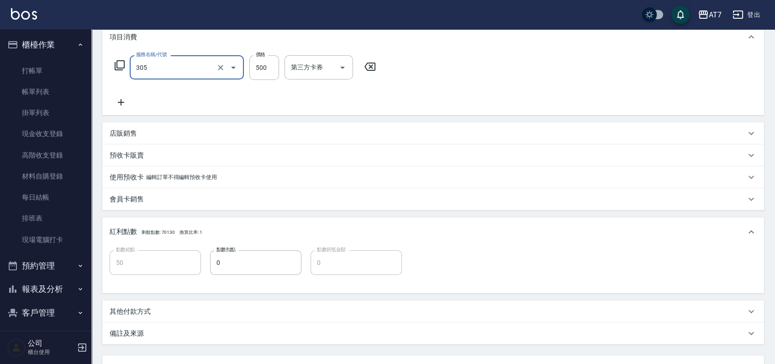
scroll to position [205, 0]
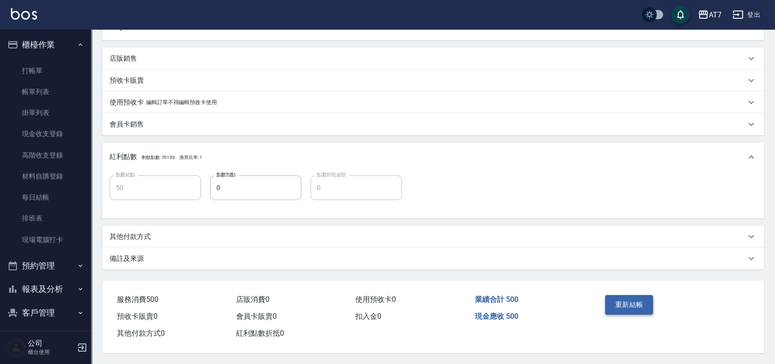
type input "A++剪髮(305)"
click at [627, 298] on button "重新結帳" at bounding box center [629, 304] width 48 height 19
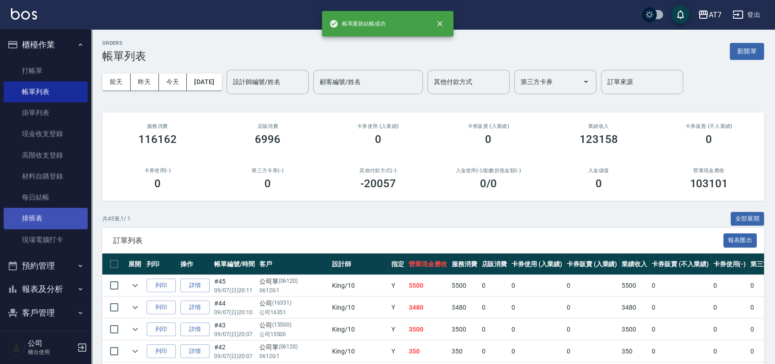
scroll to position [75, 0]
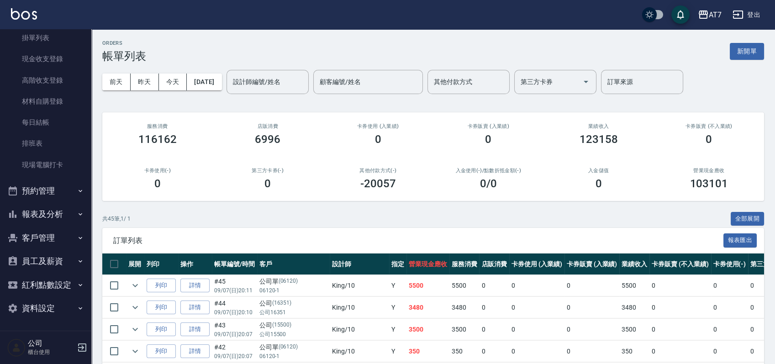
click at [49, 210] on button "報表及分析" at bounding box center [46, 214] width 84 height 24
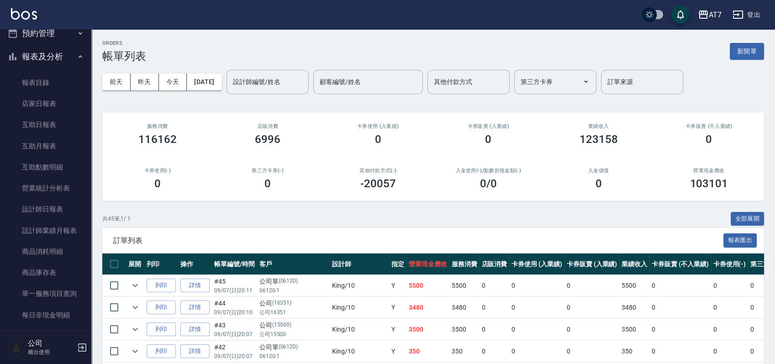
scroll to position [258, 0]
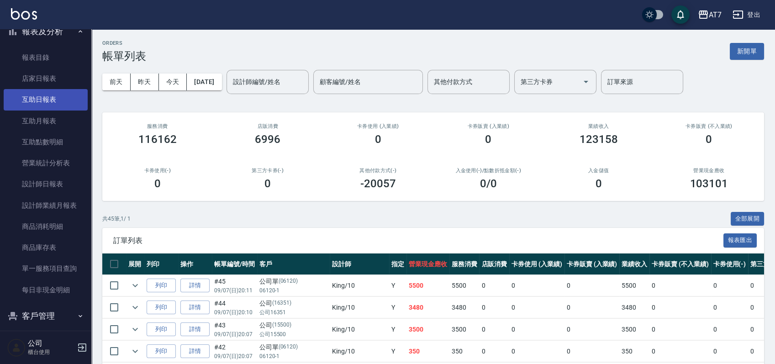
click at [54, 97] on link "互助日報表" at bounding box center [46, 99] width 84 height 21
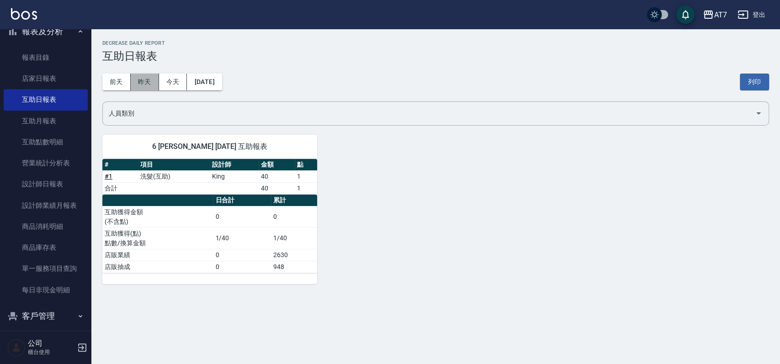
click at [146, 82] on button "昨天" at bounding box center [145, 82] width 28 height 17
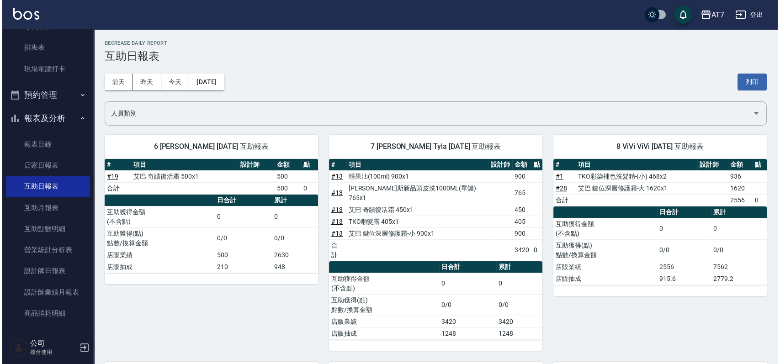
scroll to position [31, 0]
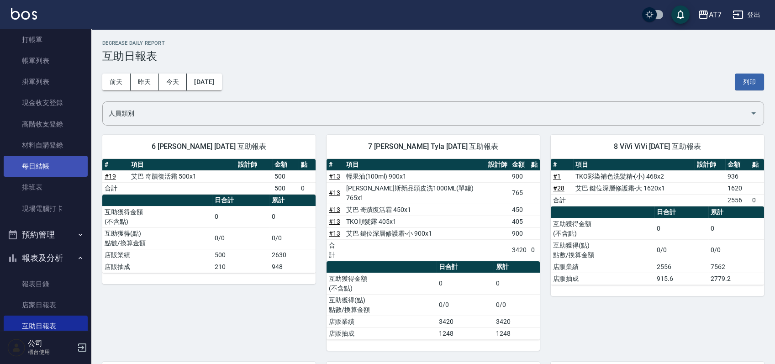
click at [47, 170] on link "每日結帳" at bounding box center [46, 166] width 84 height 21
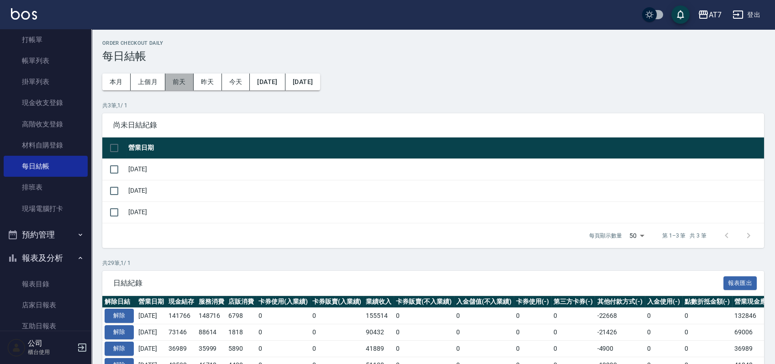
click at [183, 77] on button "前天" at bounding box center [179, 82] width 28 height 17
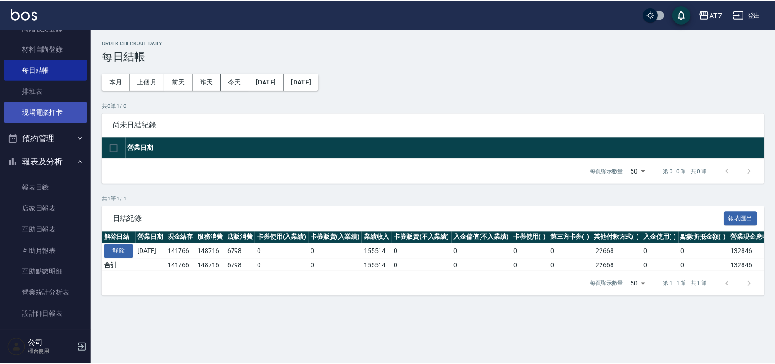
scroll to position [214, 0]
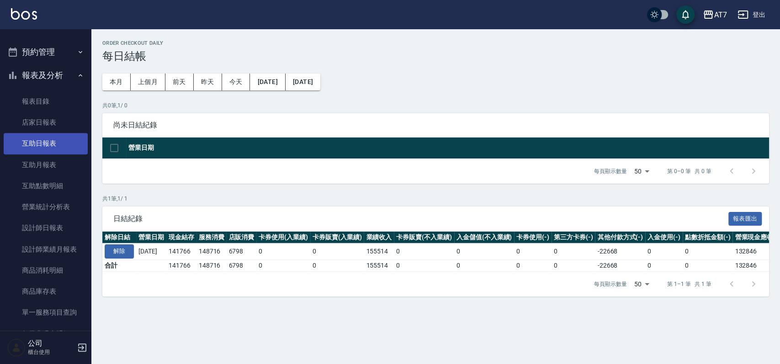
click at [52, 148] on link "互助日報表" at bounding box center [46, 143] width 84 height 21
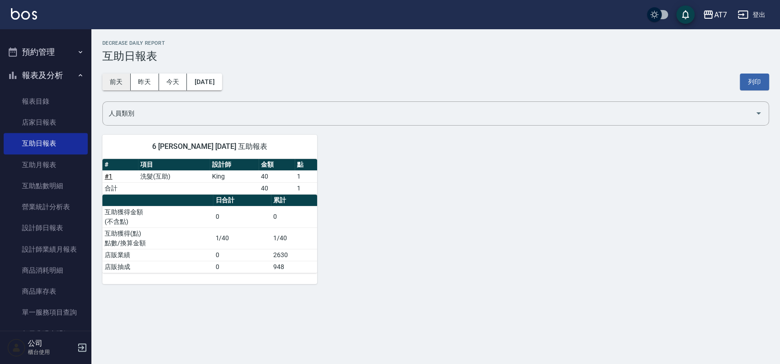
click at [117, 83] on button "前天" at bounding box center [116, 82] width 28 height 17
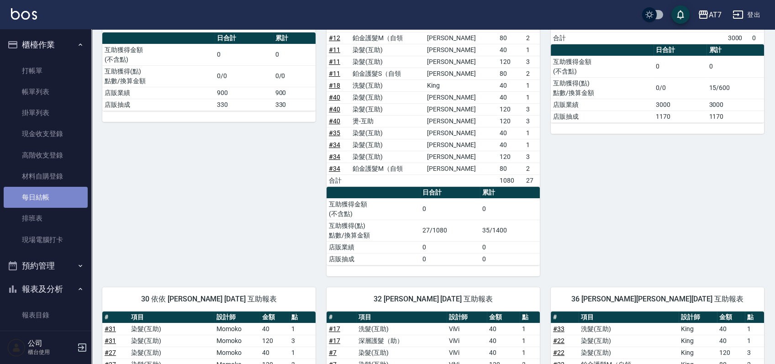
click at [50, 196] on link "每日結帳" at bounding box center [46, 197] width 84 height 21
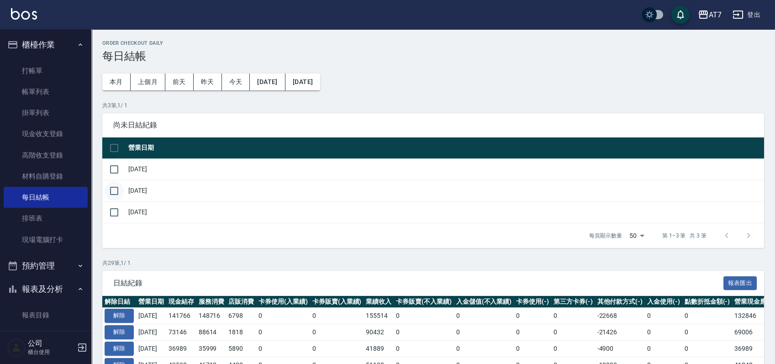
click at [117, 191] on input "checkbox" at bounding box center [114, 190] width 19 height 19
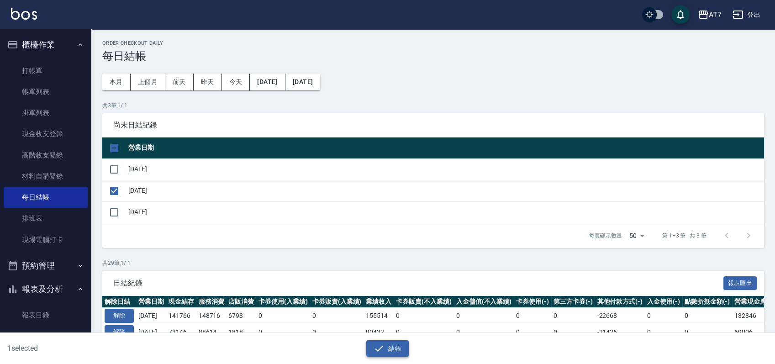
click at [389, 353] on button "結帳" at bounding box center [387, 348] width 42 height 17
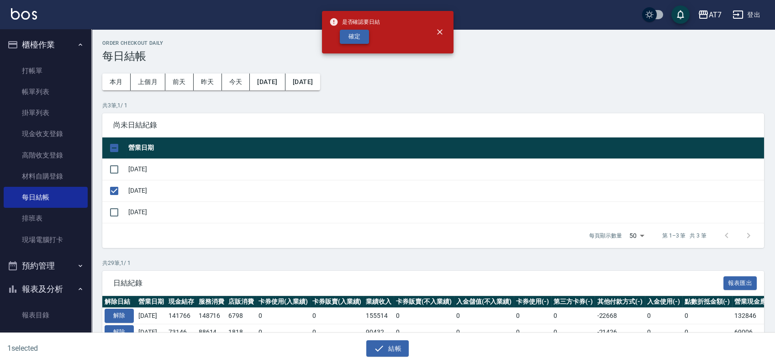
click at [358, 35] on button "確定" at bounding box center [354, 37] width 29 height 14
checkbox input "false"
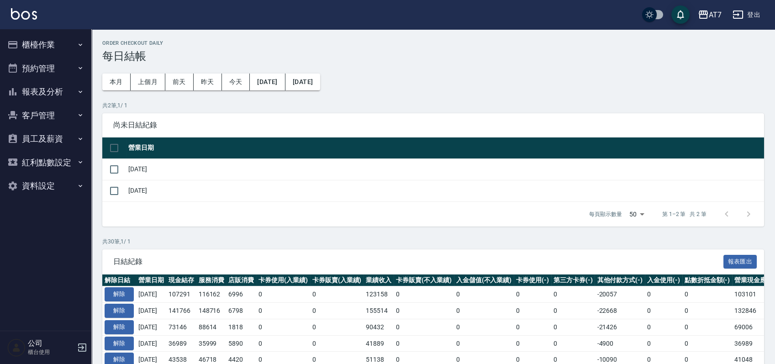
click at [32, 43] on button "櫃檯作業" at bounding box center [46, 45] width 84 height 24
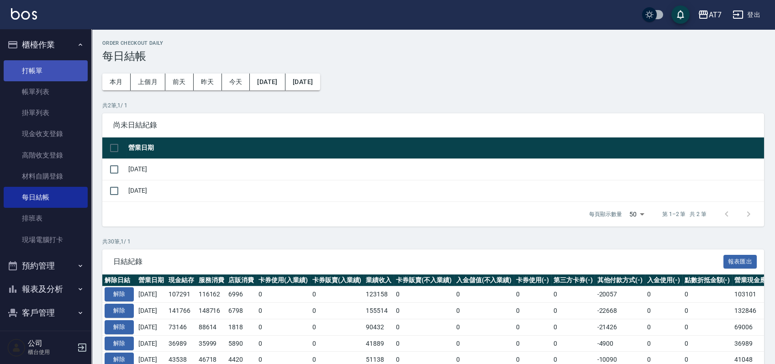
click at [32, 69] on link "打帳單" at bounding box center [46, 70] width 84 height 21
